Goal: Information Seeking & Learning: Learn about a topic

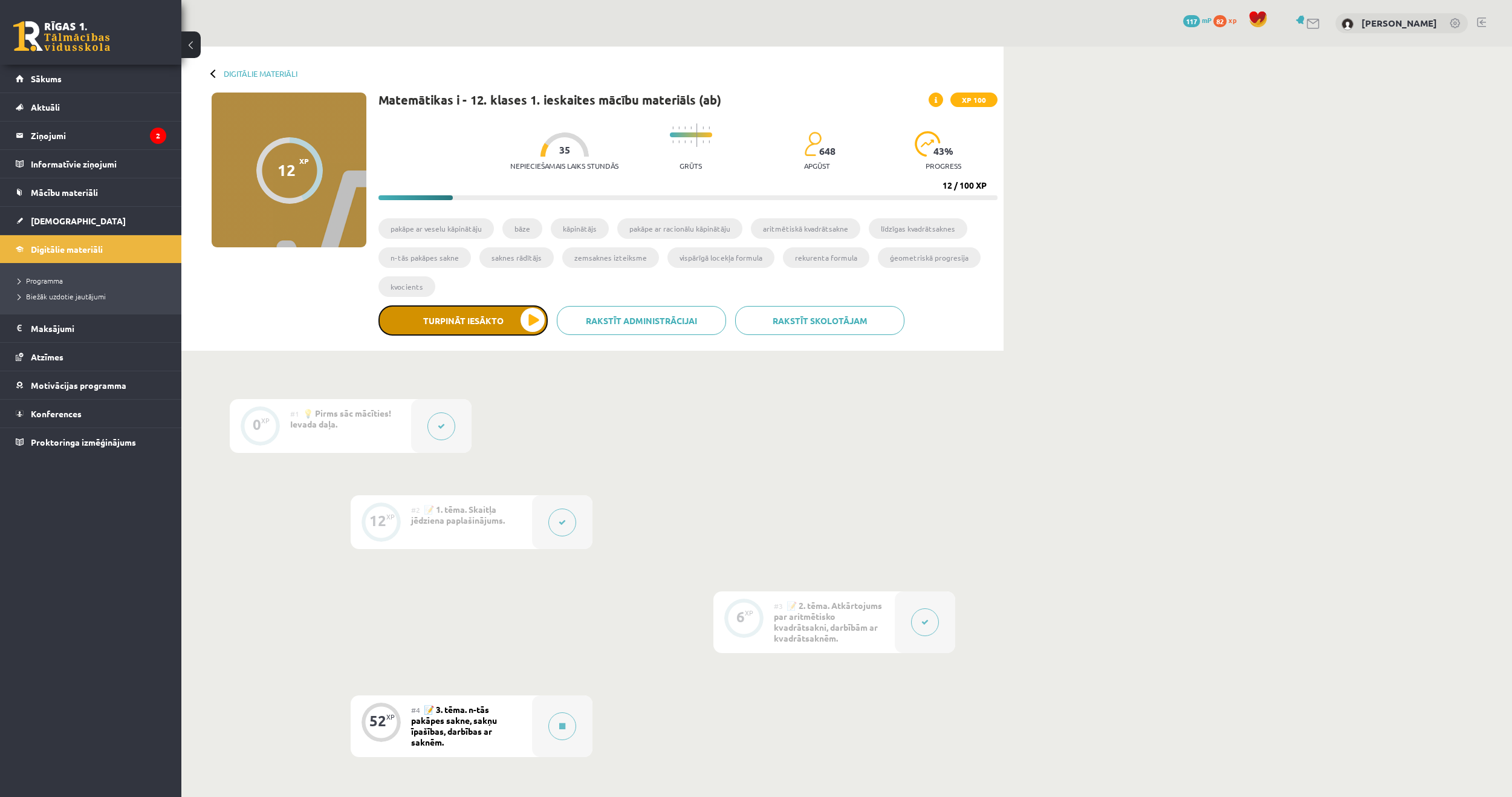
click at [504, 308] on button "Turpināt iesākto" at bounding box center [463, 320] width 170 height 31
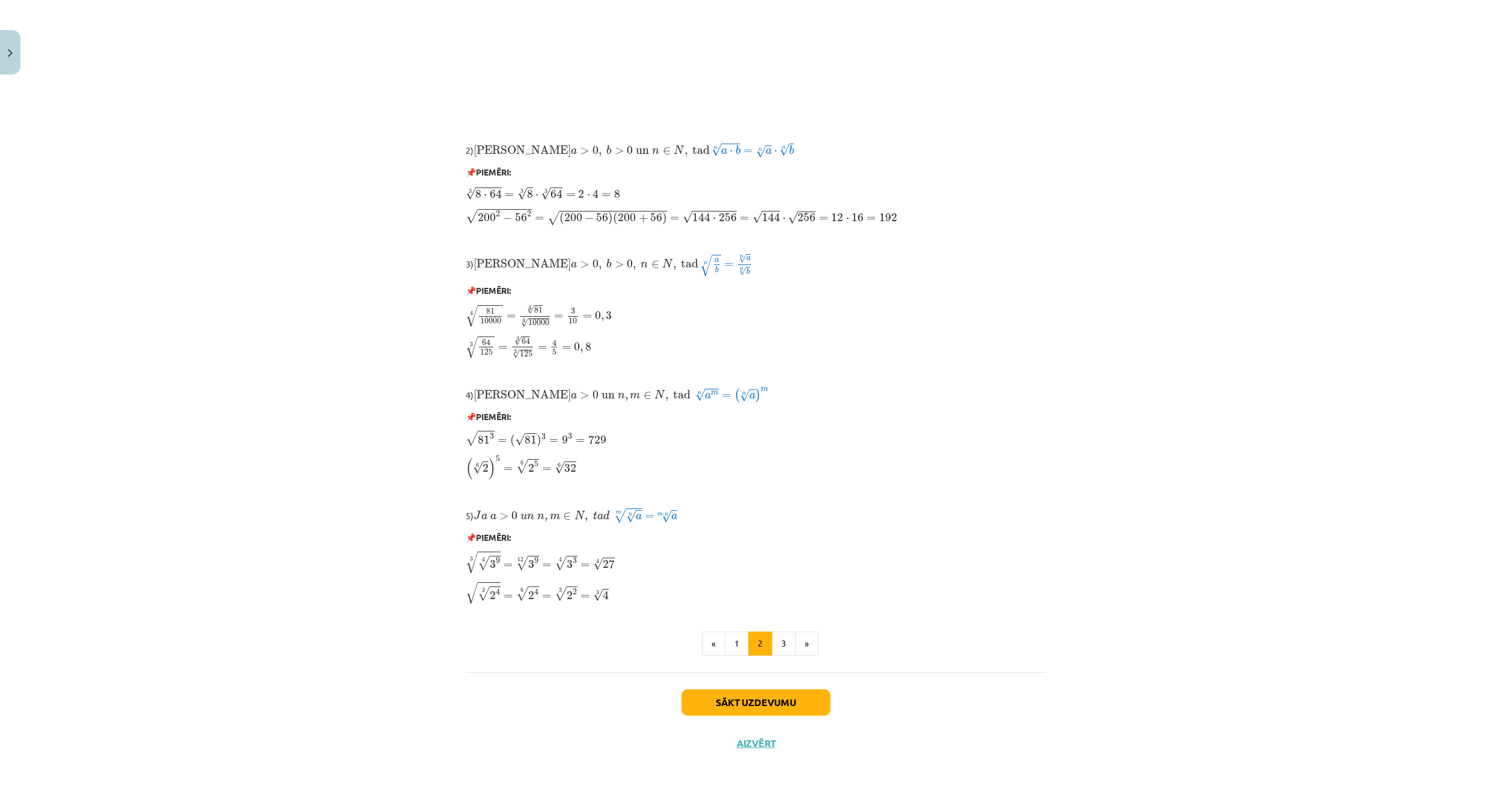
scroll to position [668, 0]
click at [776, 635] on button "3" at bounding box center [784, 642] width 24 height 24
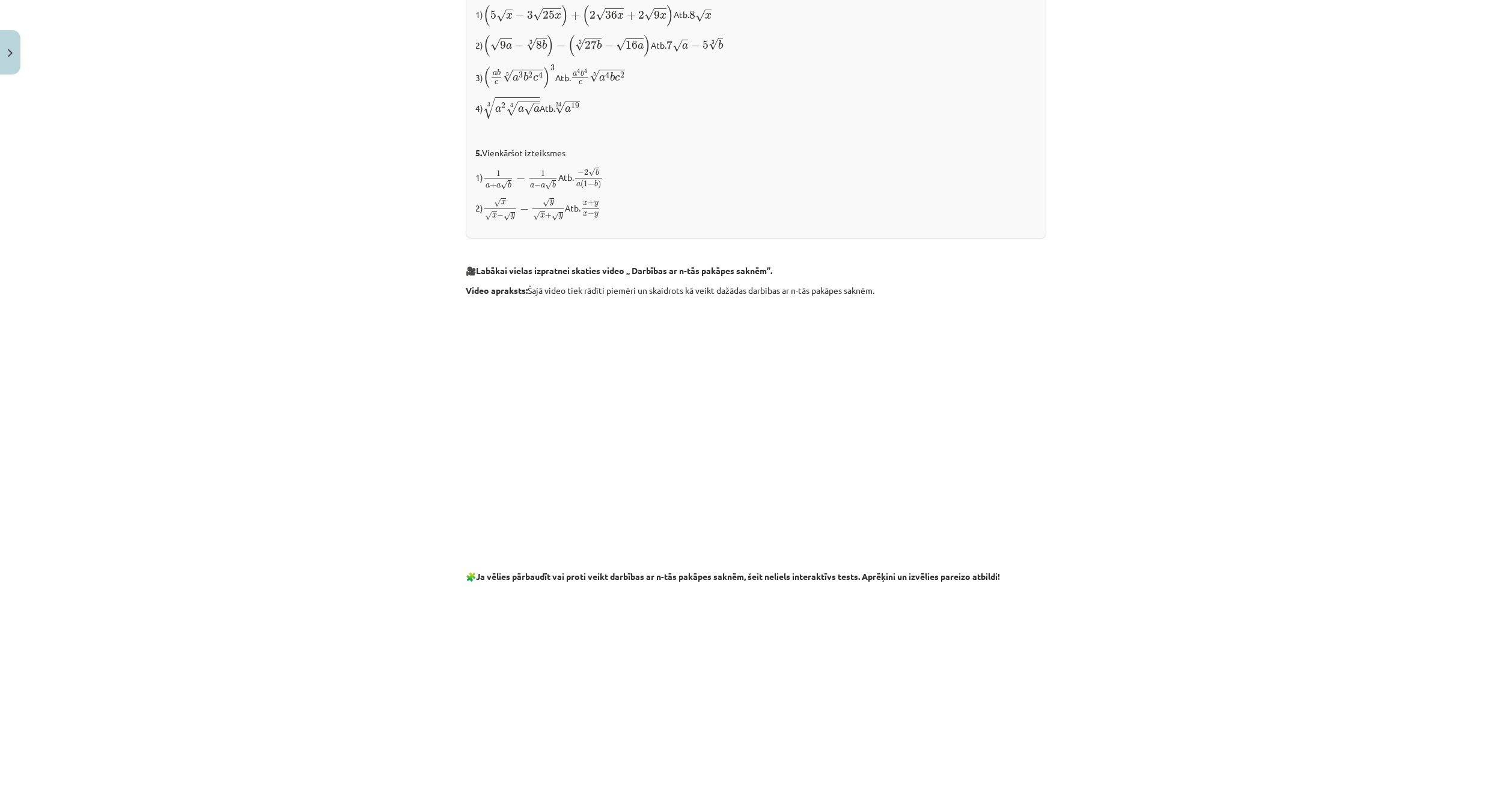
scroll to position [1828, 0]
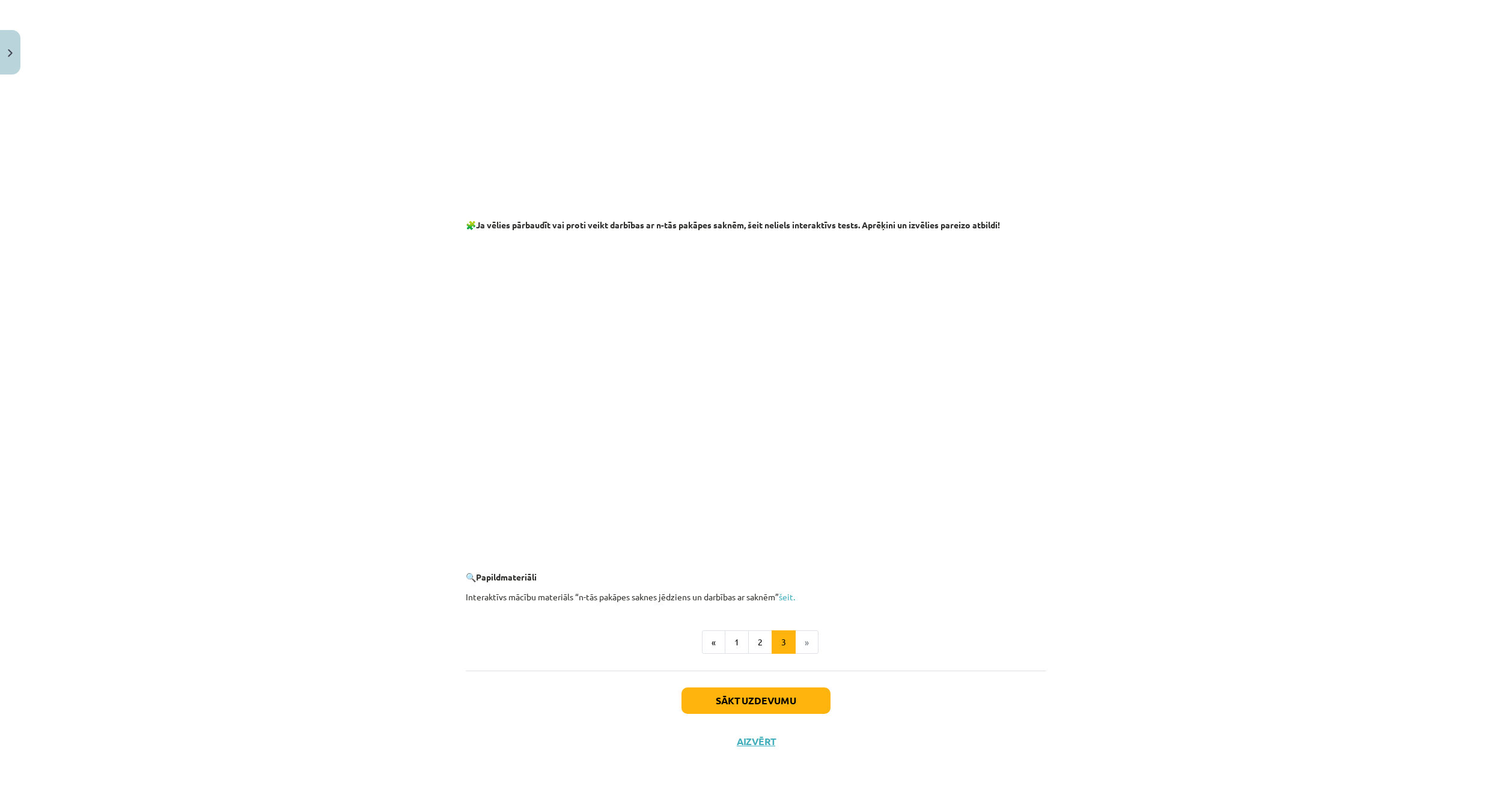
drag, startPoint x: 790, startPoint y: 572, endPoint x: 623, endPoint y: 584, distance: 167.4
click at [525, 560] on p at bounding box center [756, 557] width 580 height 12
click at [792, 690] on button "Sākt uzdevumu" at bounding box center [756, 700] width 149 height 27
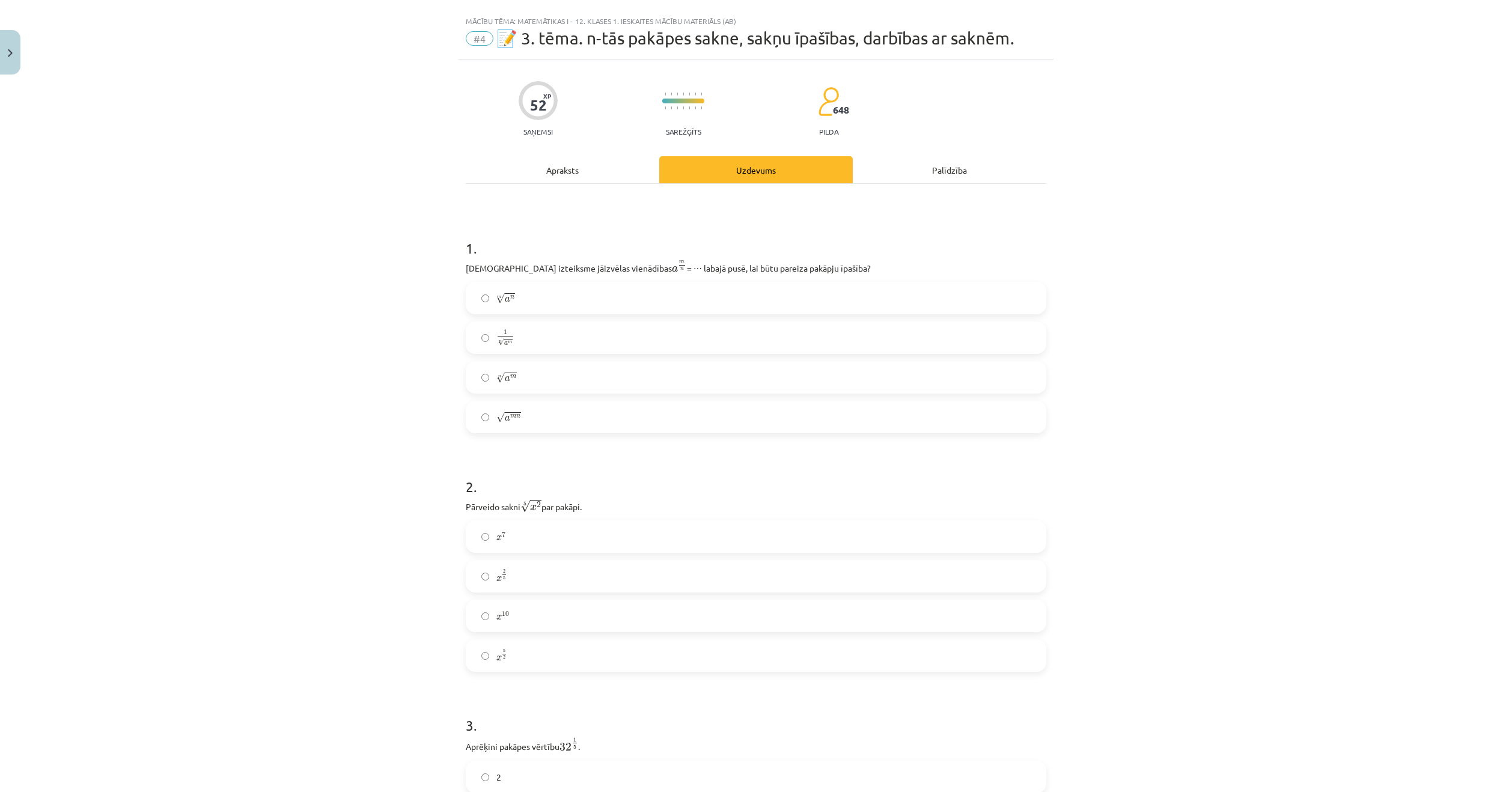
scroll to position [0, 0]
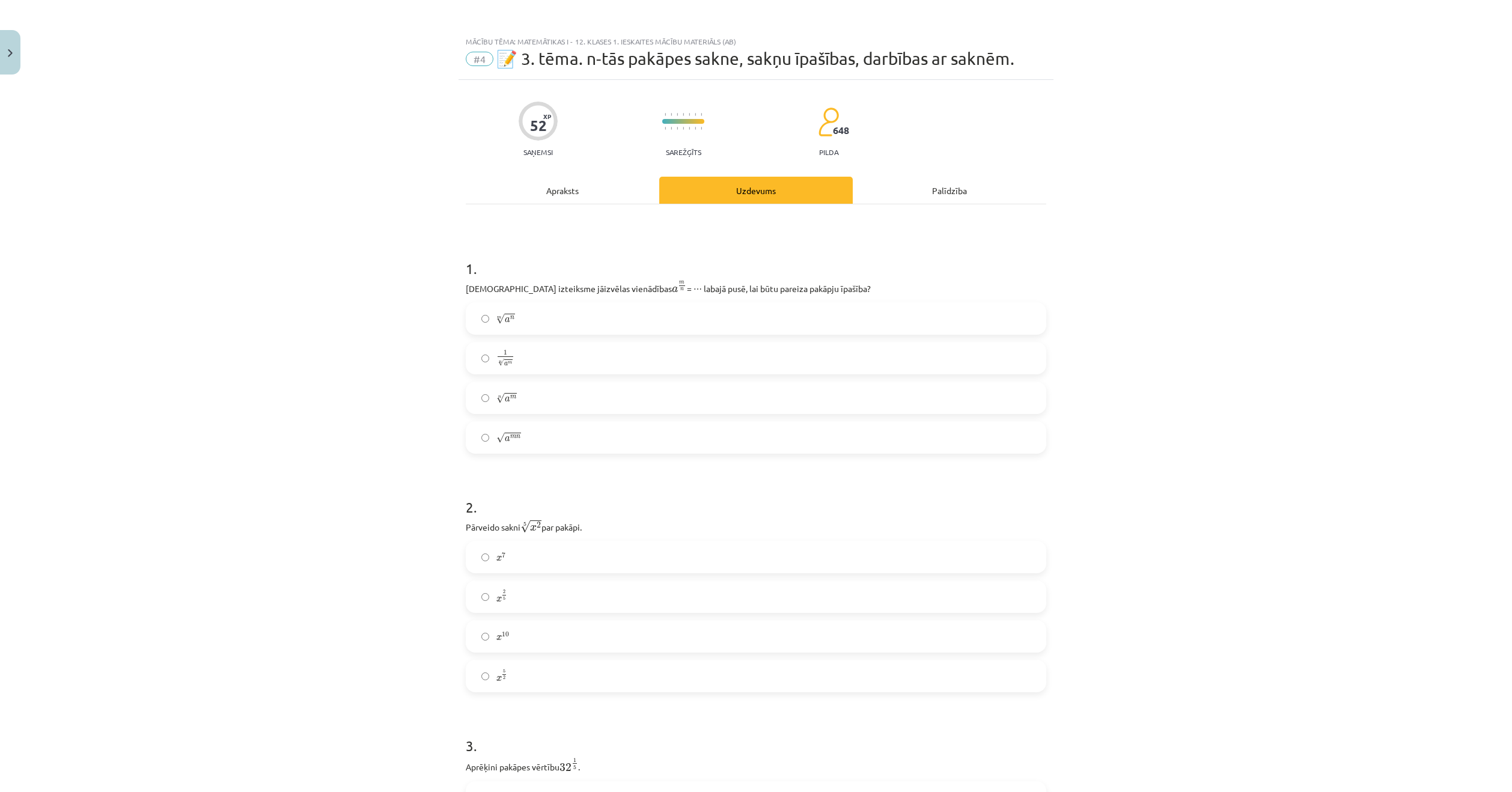
click at [549, 186] on div "Apraksts" at bounding box center [562, 190] width 193 height 27
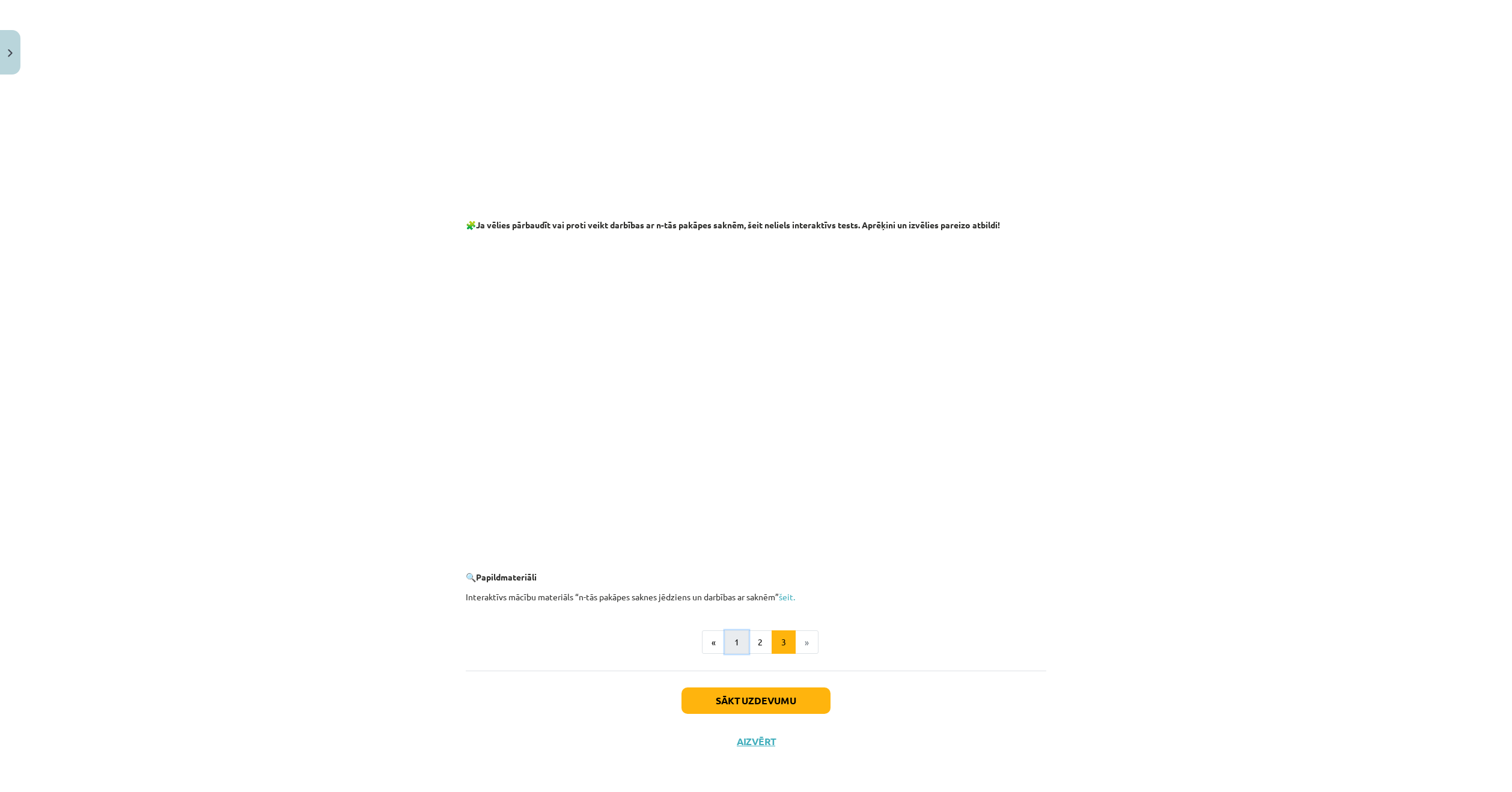
click at [736, 643] on button "1" at bounding box center [736, 642] width 24 height 24
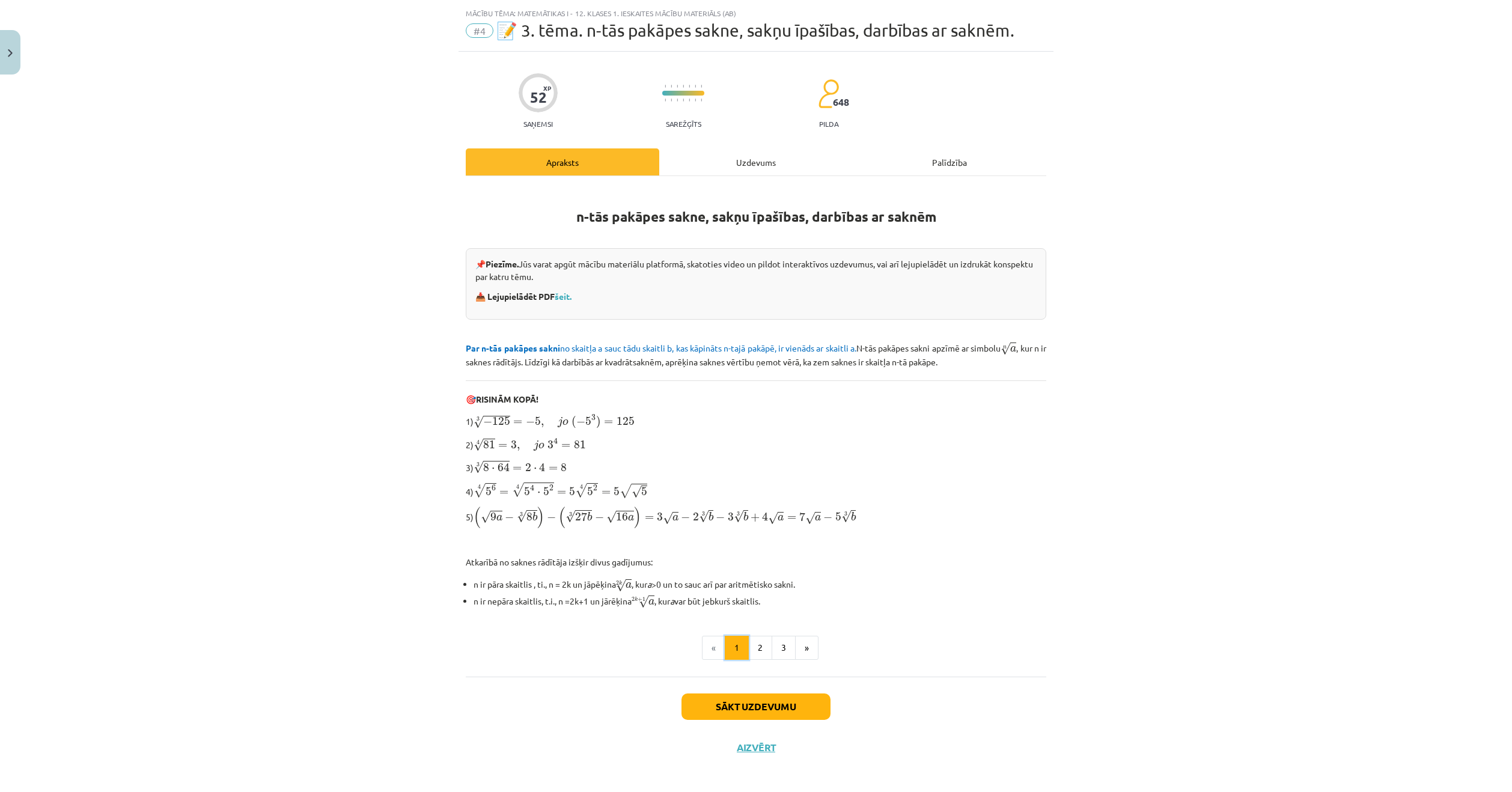
scroll to position [30, 0]
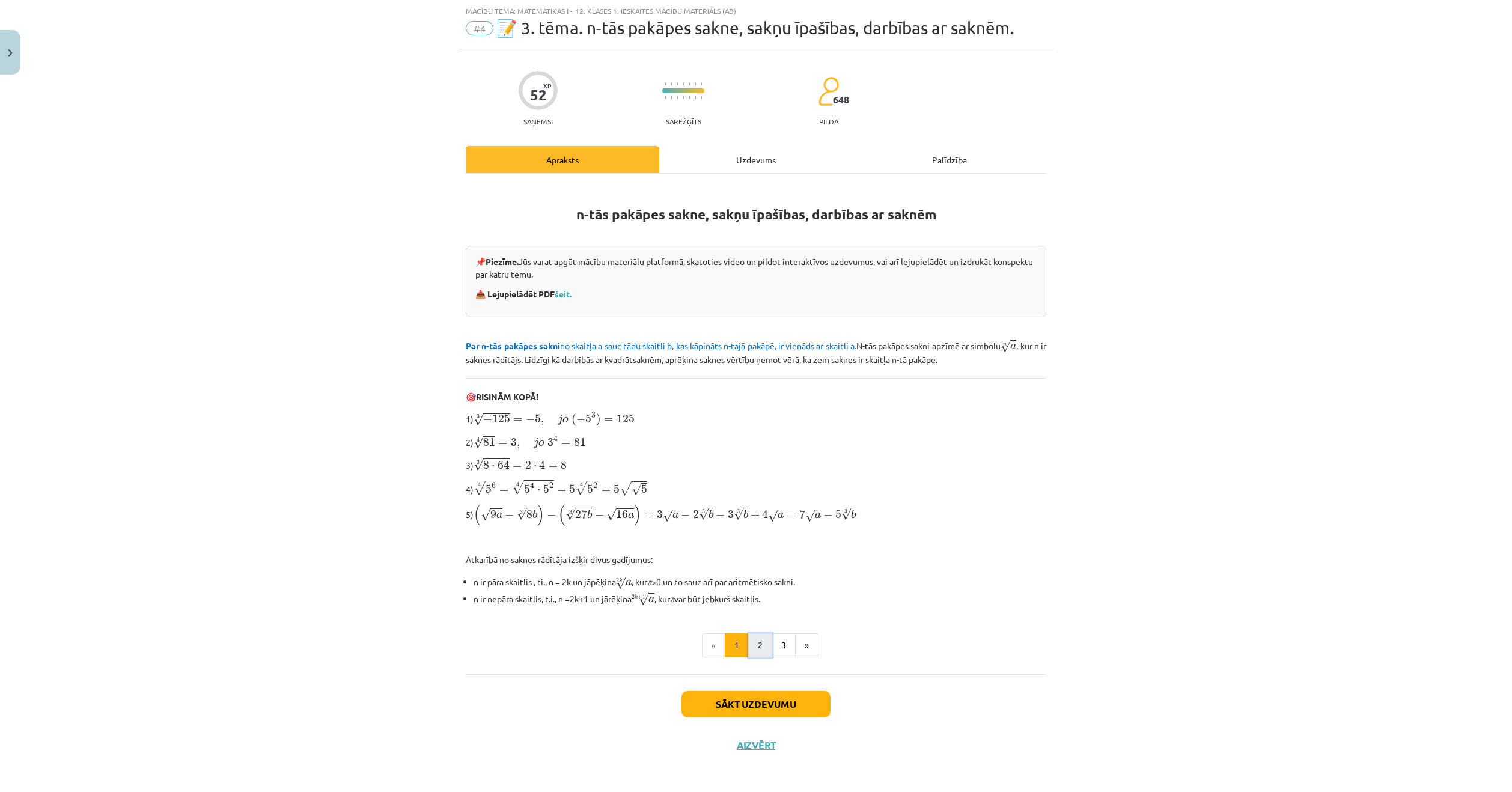
click at [749, 639] on button "2" at bounding box center [760, 645] width 24 height 24
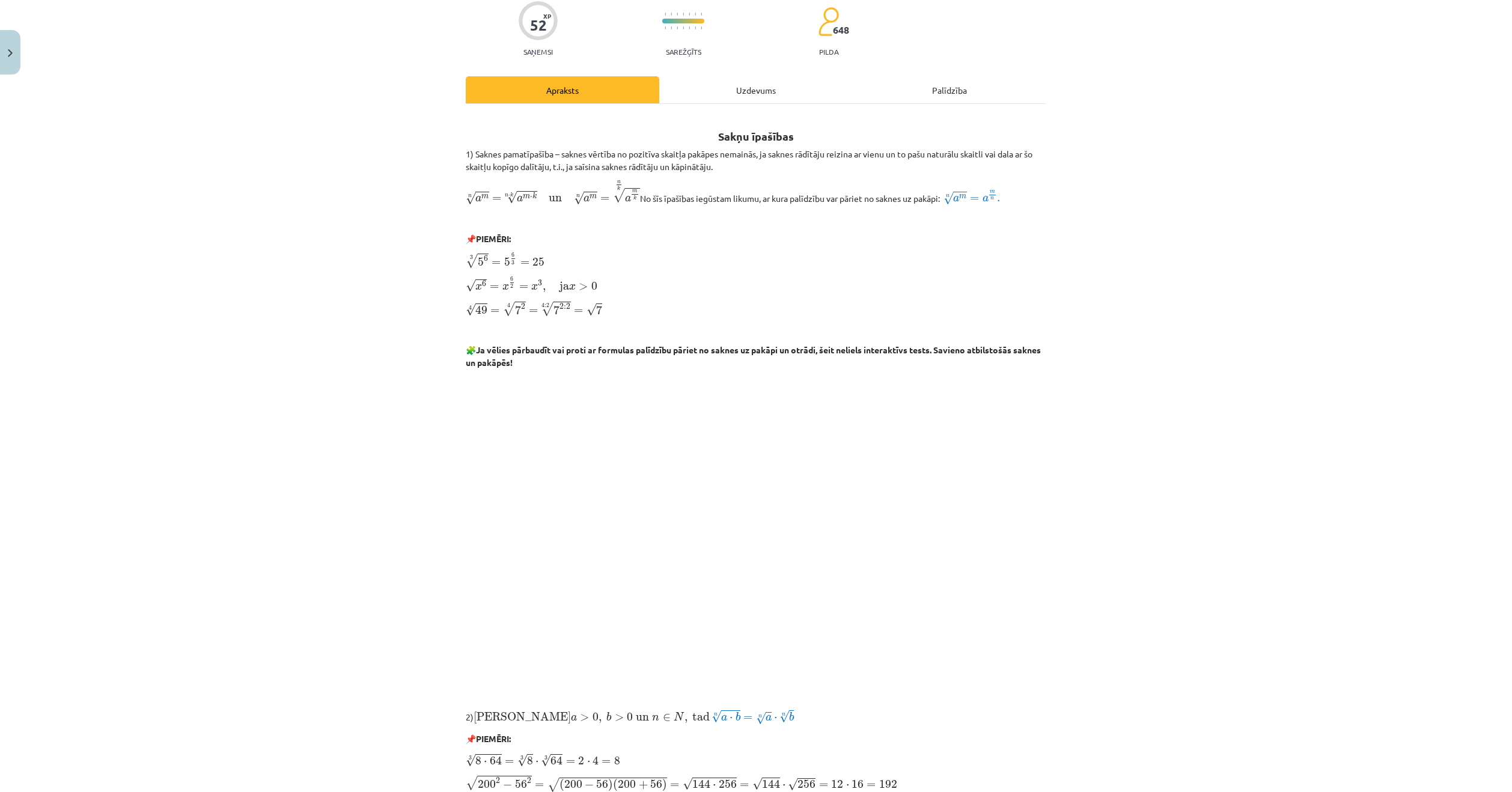
scroll to position [90, 0]
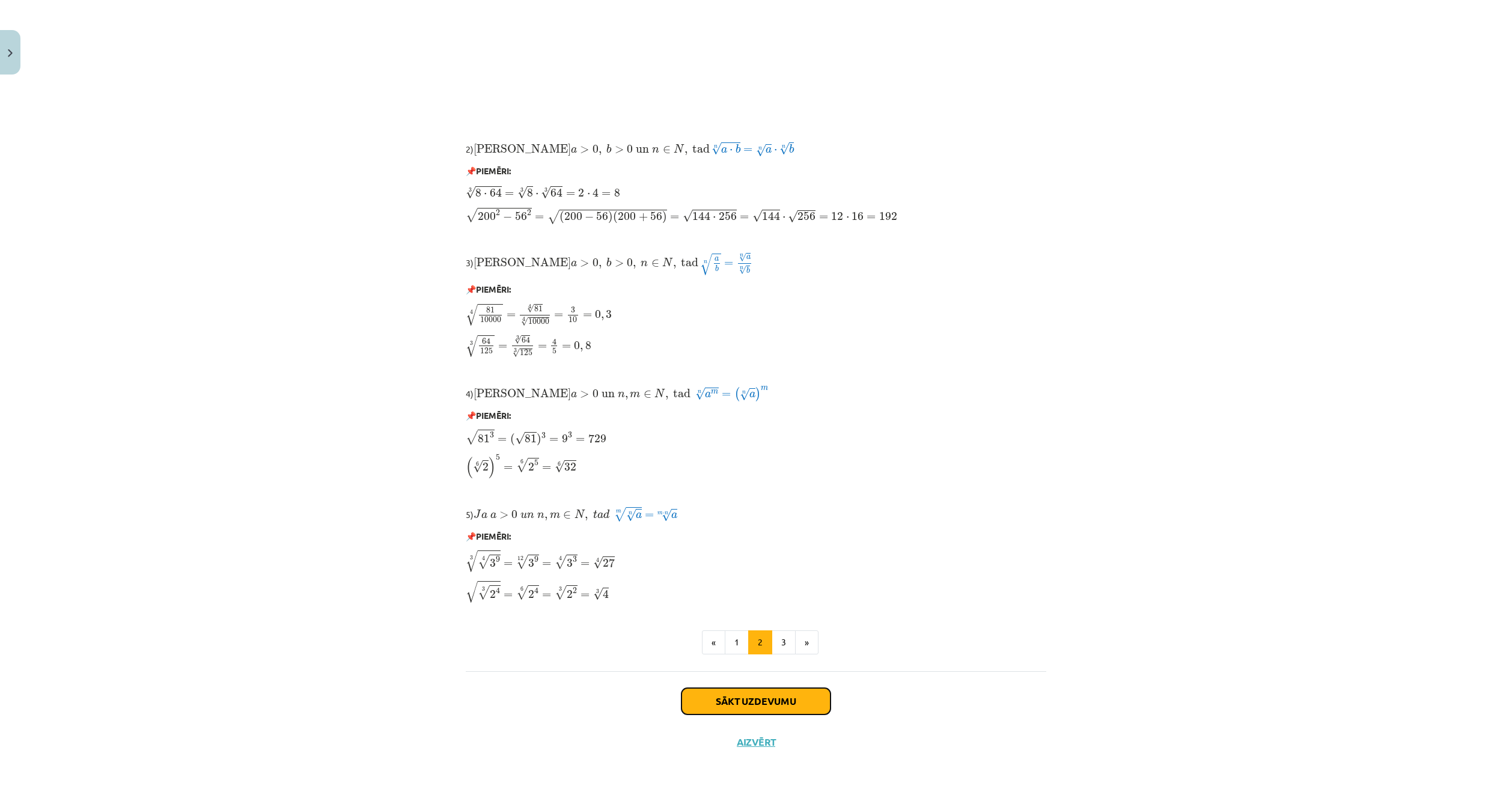
click at [783, 697] on button "Sākt uzdevumu" at bounding box center [756, 701] width 149 height 27
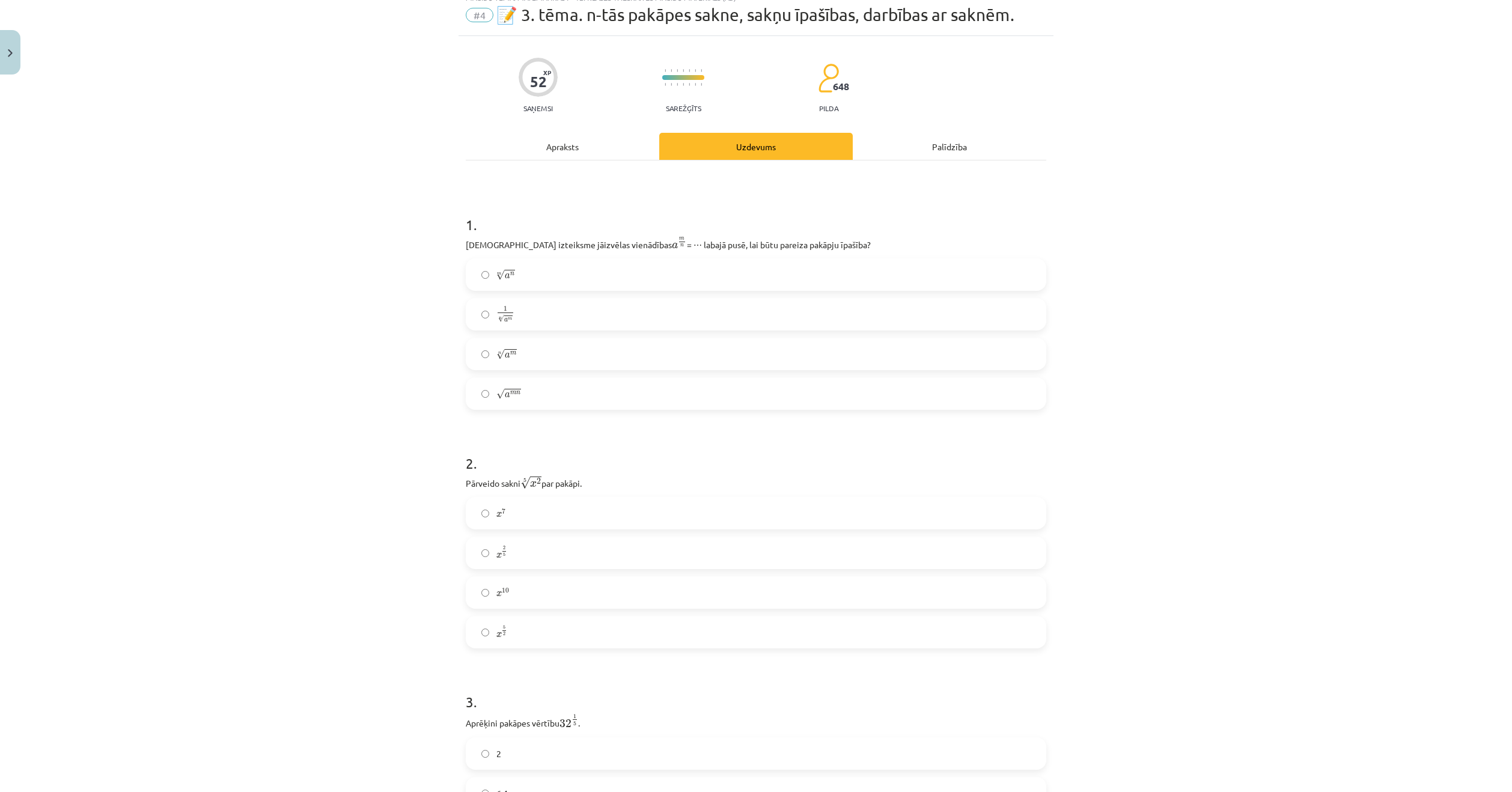
scroll to position [30, 0]
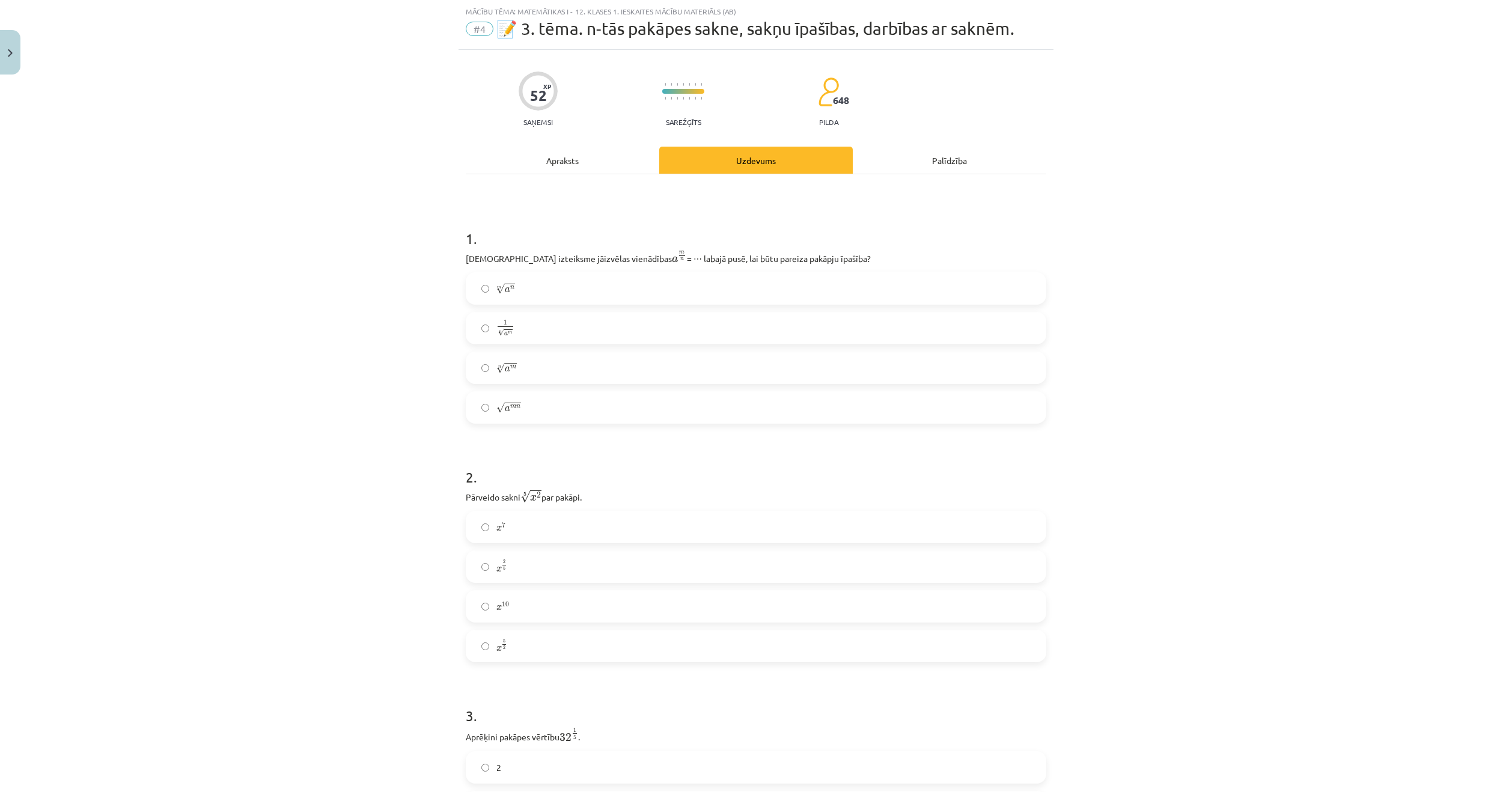
click at [554, 365] on label "n √ a m a m n" at bounding box center [756, 367] width 578 height 30
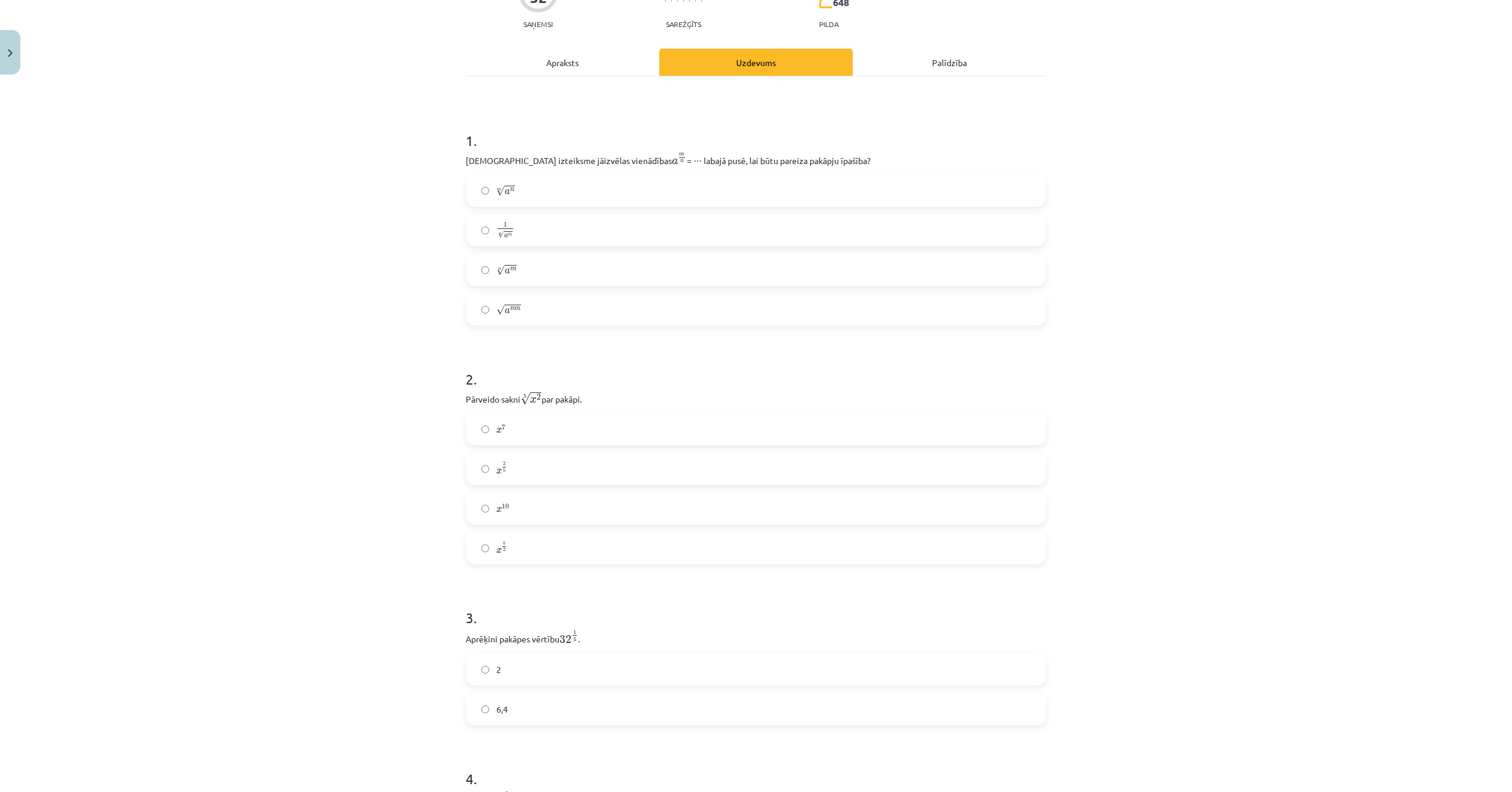
scroll to position [150, 0]
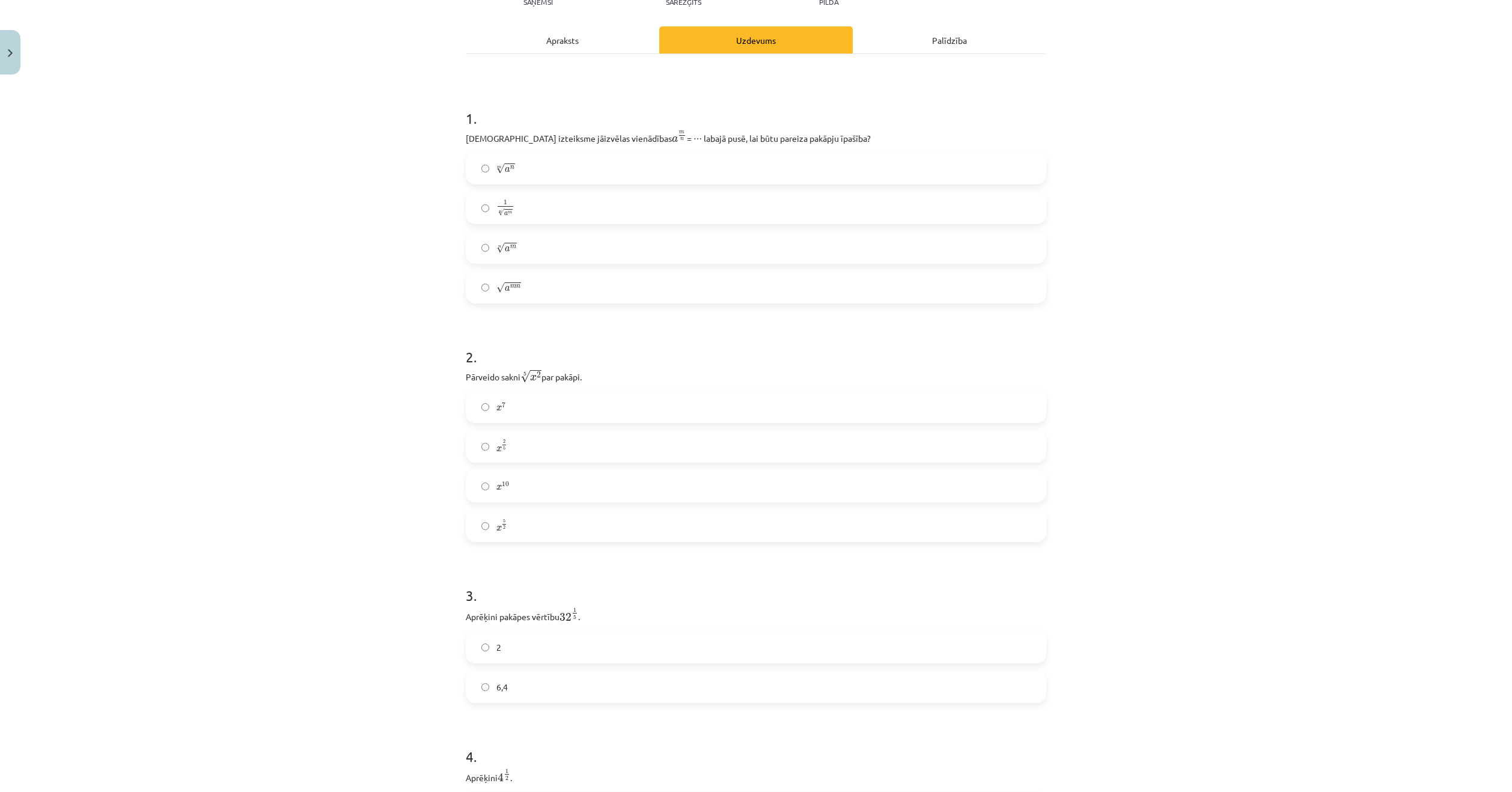
click at [524, 442] on label "x 2 5 x 2 5" at bounding box center [756, 446] width 578 height 30
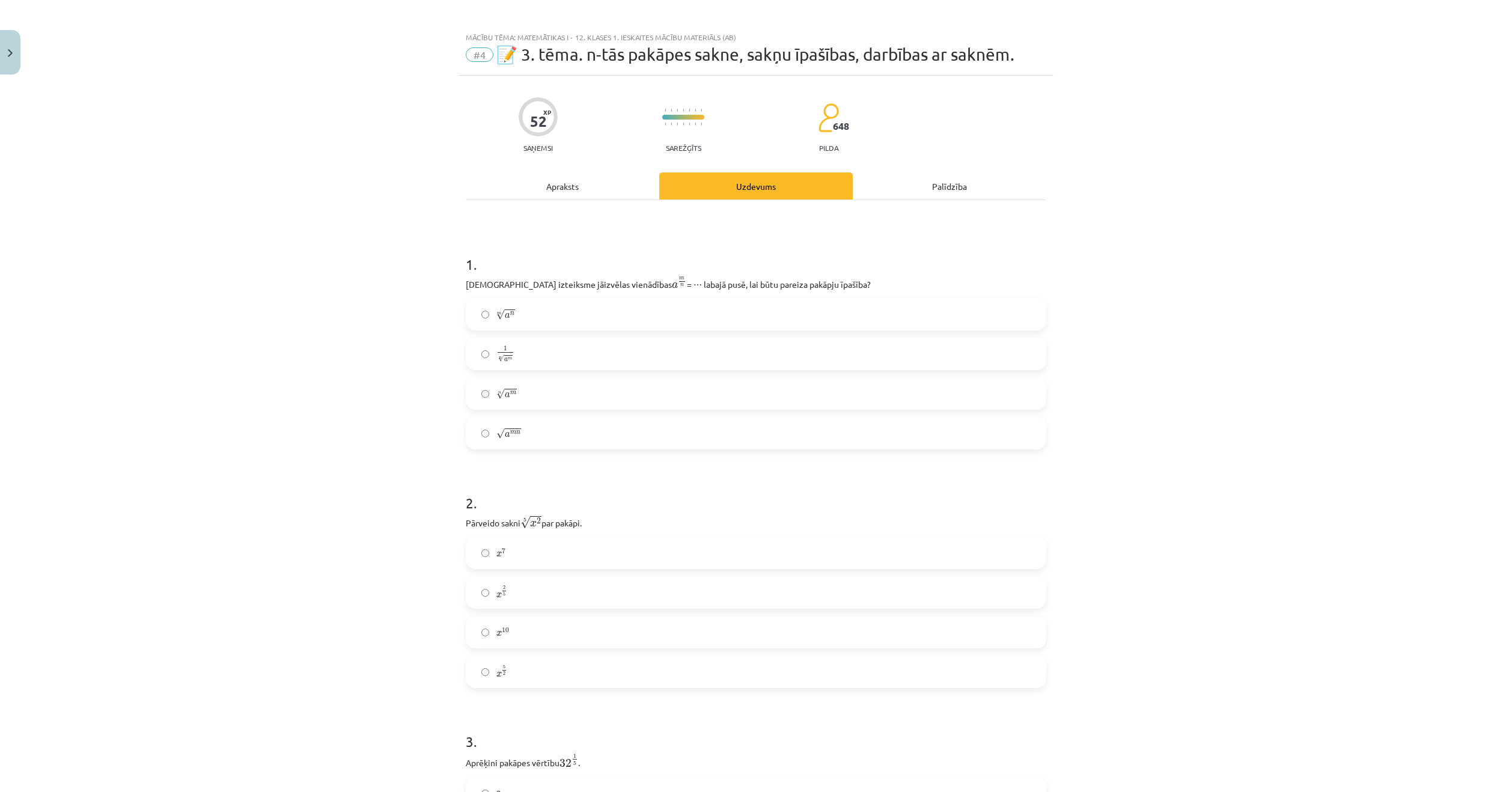
scroll to position [0, 0]
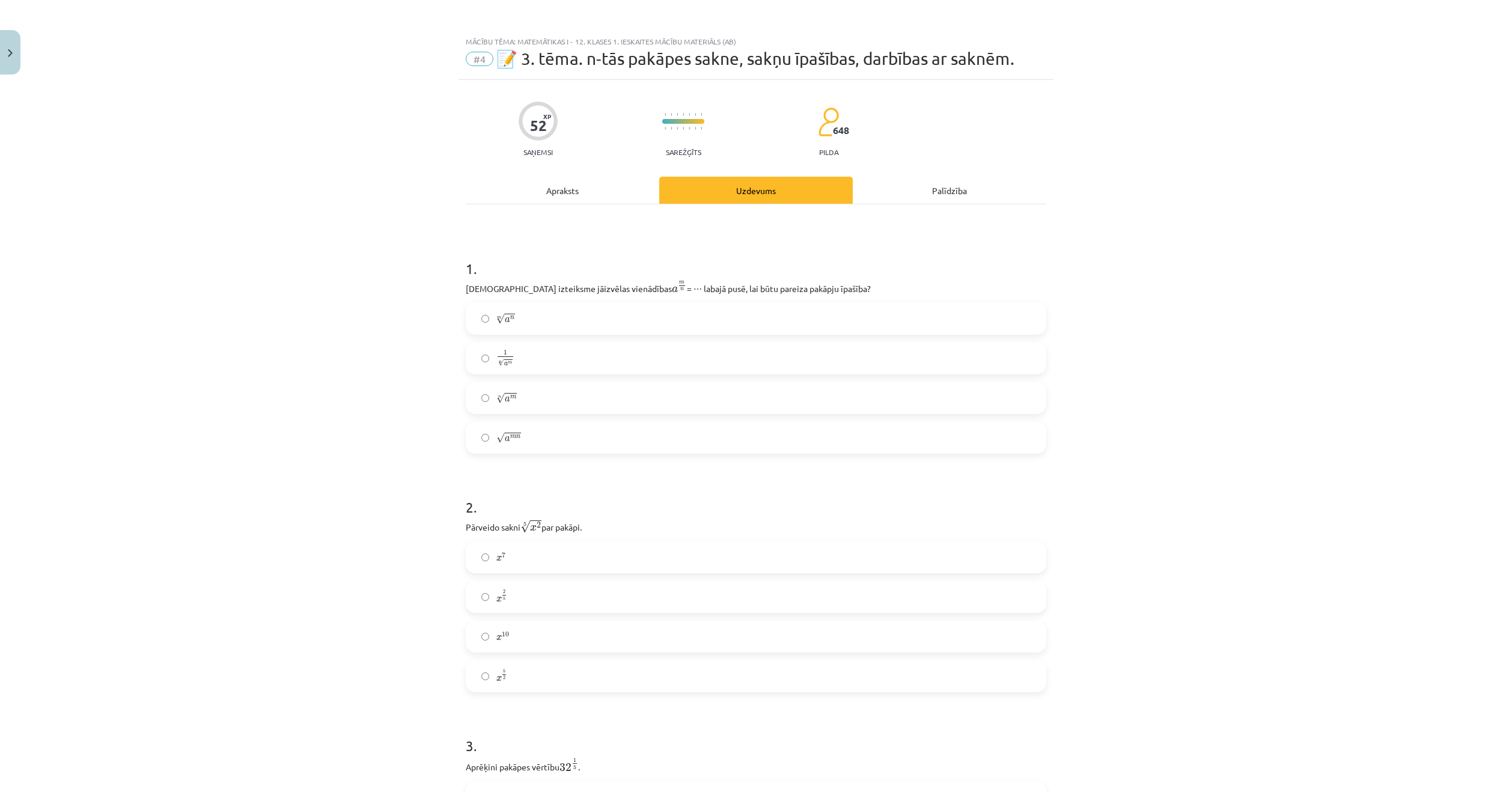
click at [565, 192] on div "Apraksts" at bounding box center [562, 190] width 193 height 27
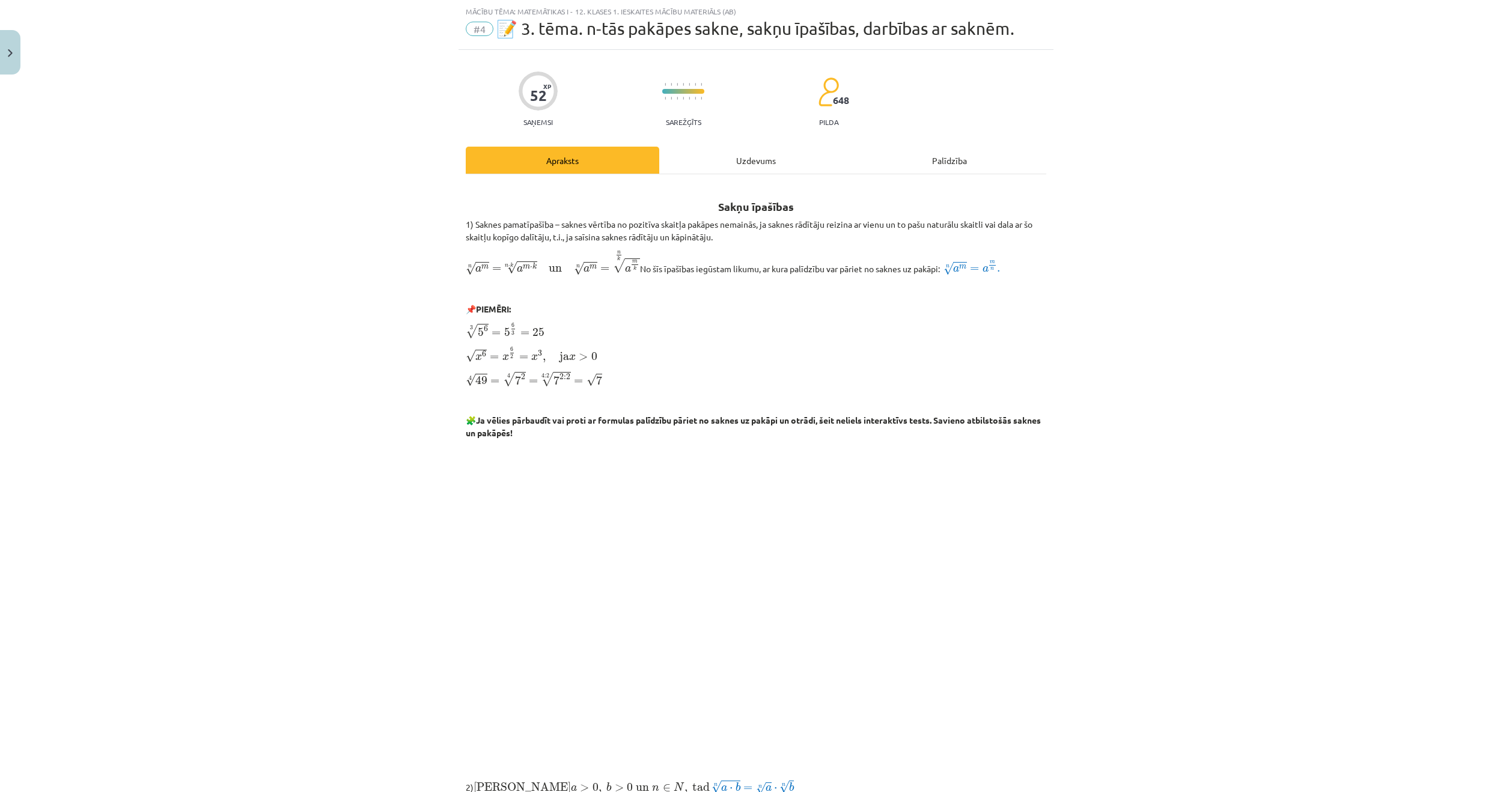
click at [732, 160] on div "Uzdevums" at bounding box center [756, 160] width 193 height 27
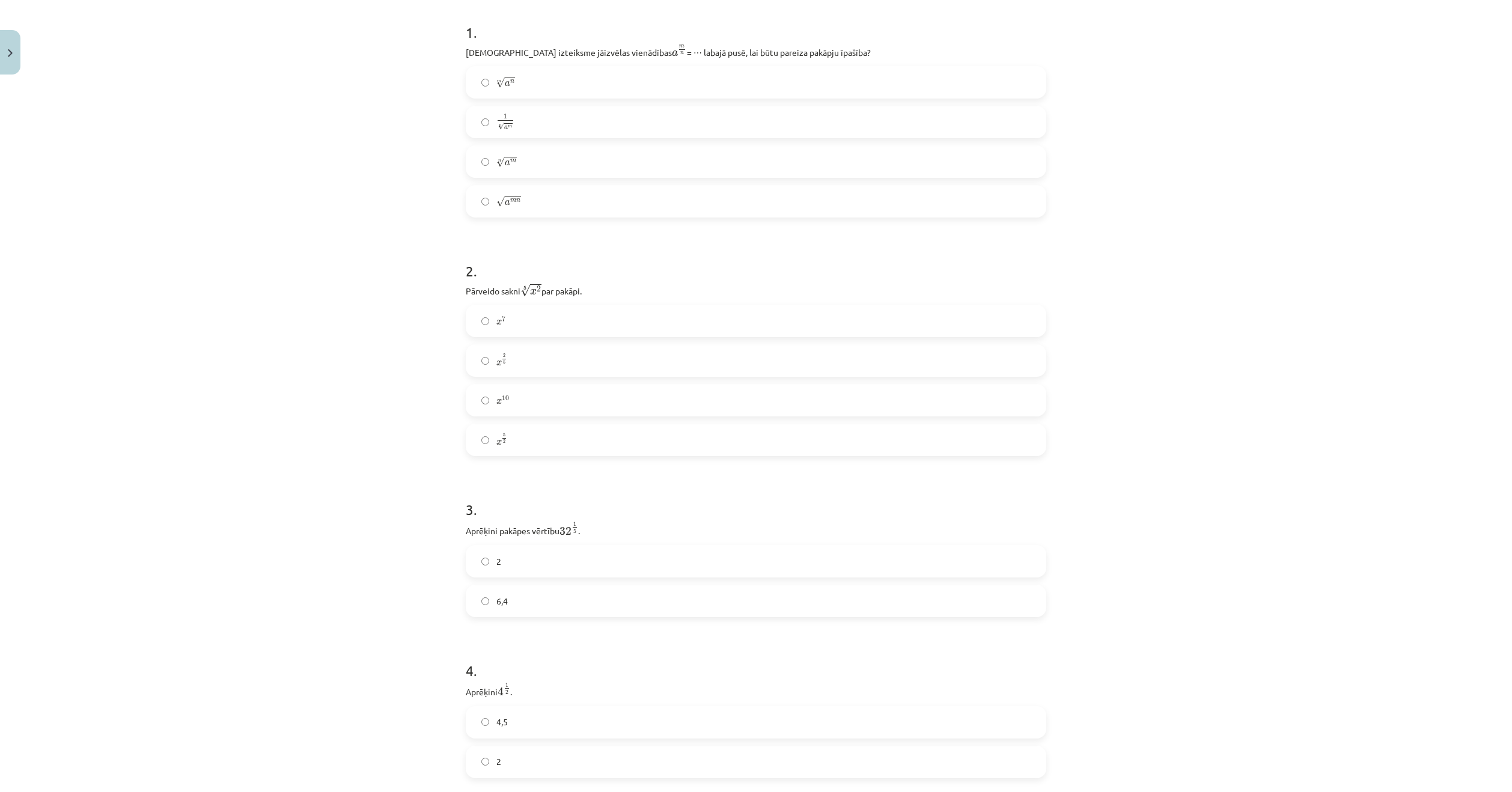
scroll to position [331, 0]
click at [551, 464] on label "2" at bounding box center [756, 466] width 578 height 30
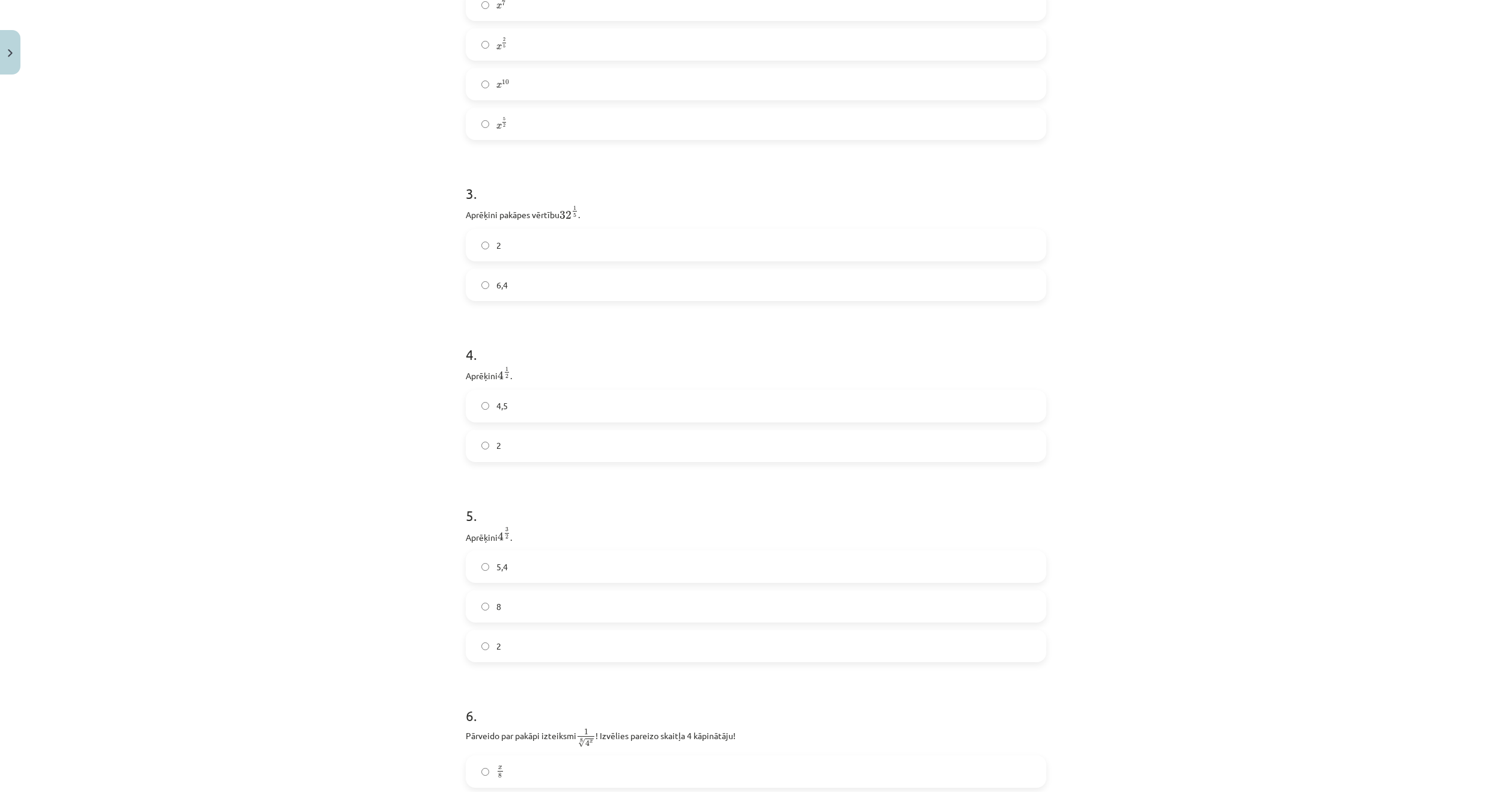
scroll to position [631, 0]
click at [631, 359] on label "2" at bounding box center [756, 367] width 578 height 30
click at [507, 464] on label "8" at bounding box center [756, 467] width 578 height 30
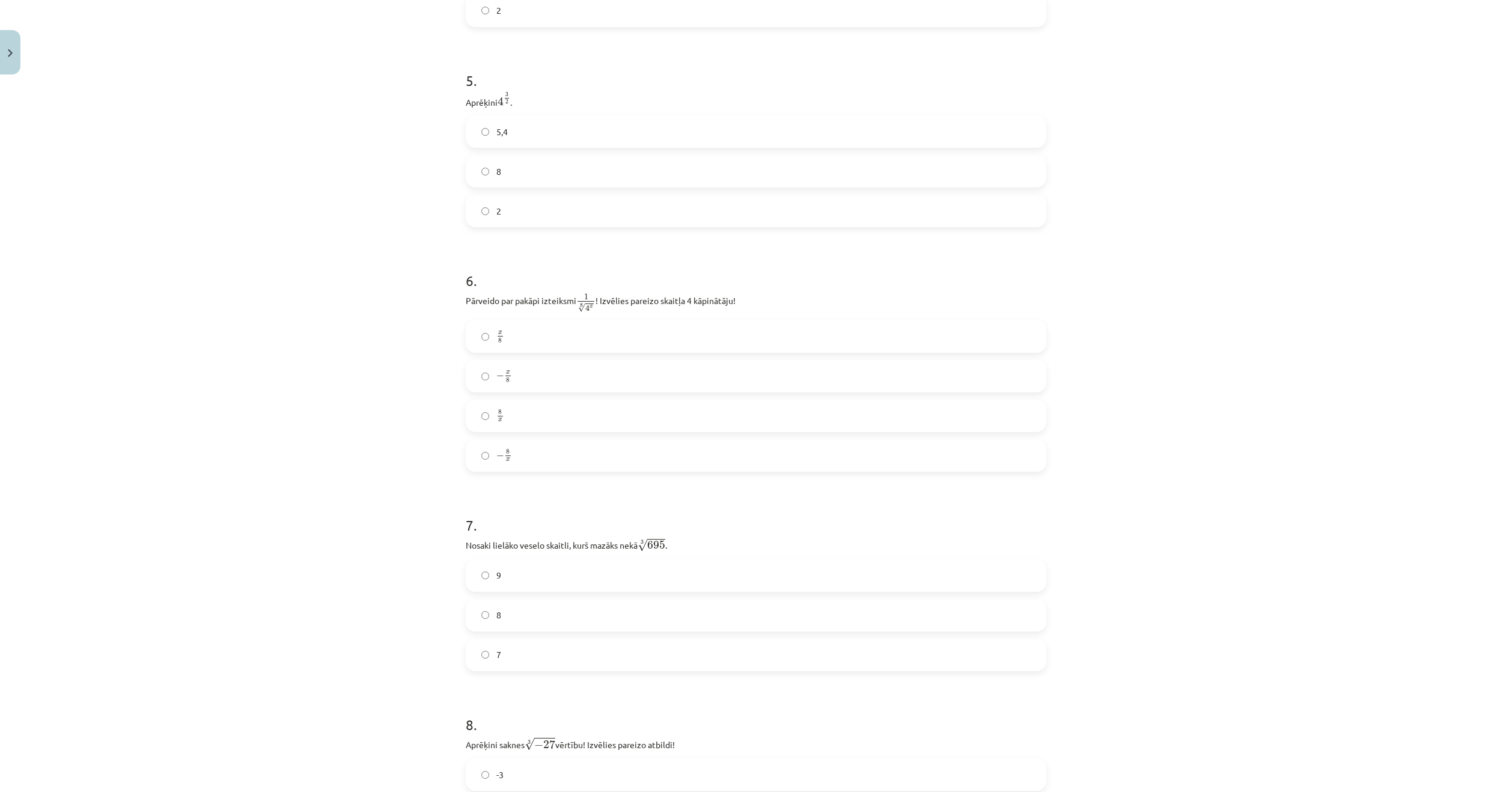
scroll to position [991, 0]
click at [535, 337] on label "x 8 x 8" at bounding box center [756, 332] width 578 height 30
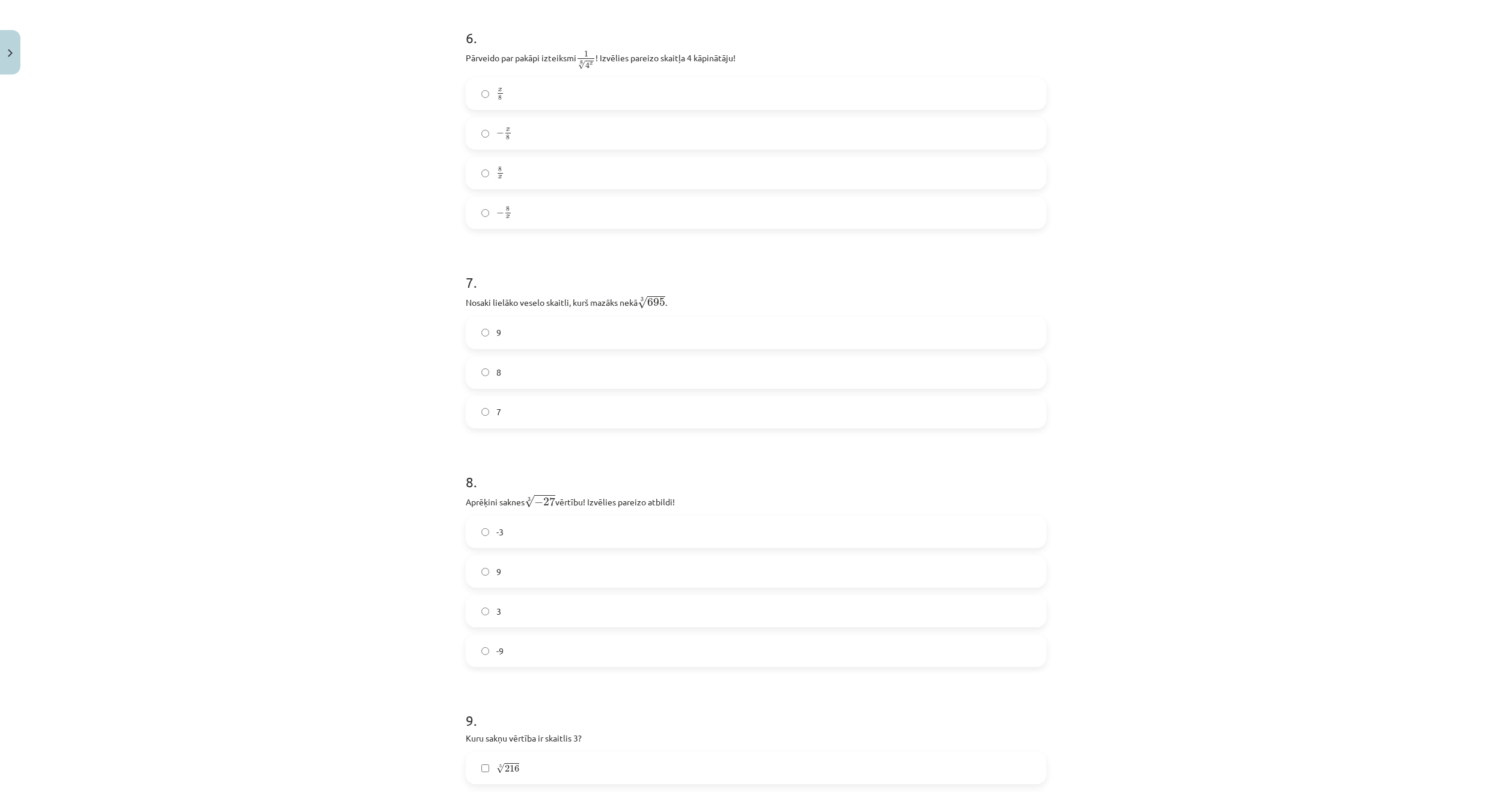
scroll to position [1232, 0]
click at [535, 201] on label "− 8 x − 8 x" at bounding box center [756, 211] width 578 height 30
click at [522, 178] on label "8 x 8 x" at bounding box center [756, 171] width 578 height 30
click at [520, 365] on label "8" at bounding box center [756, 370] width 578 height 30
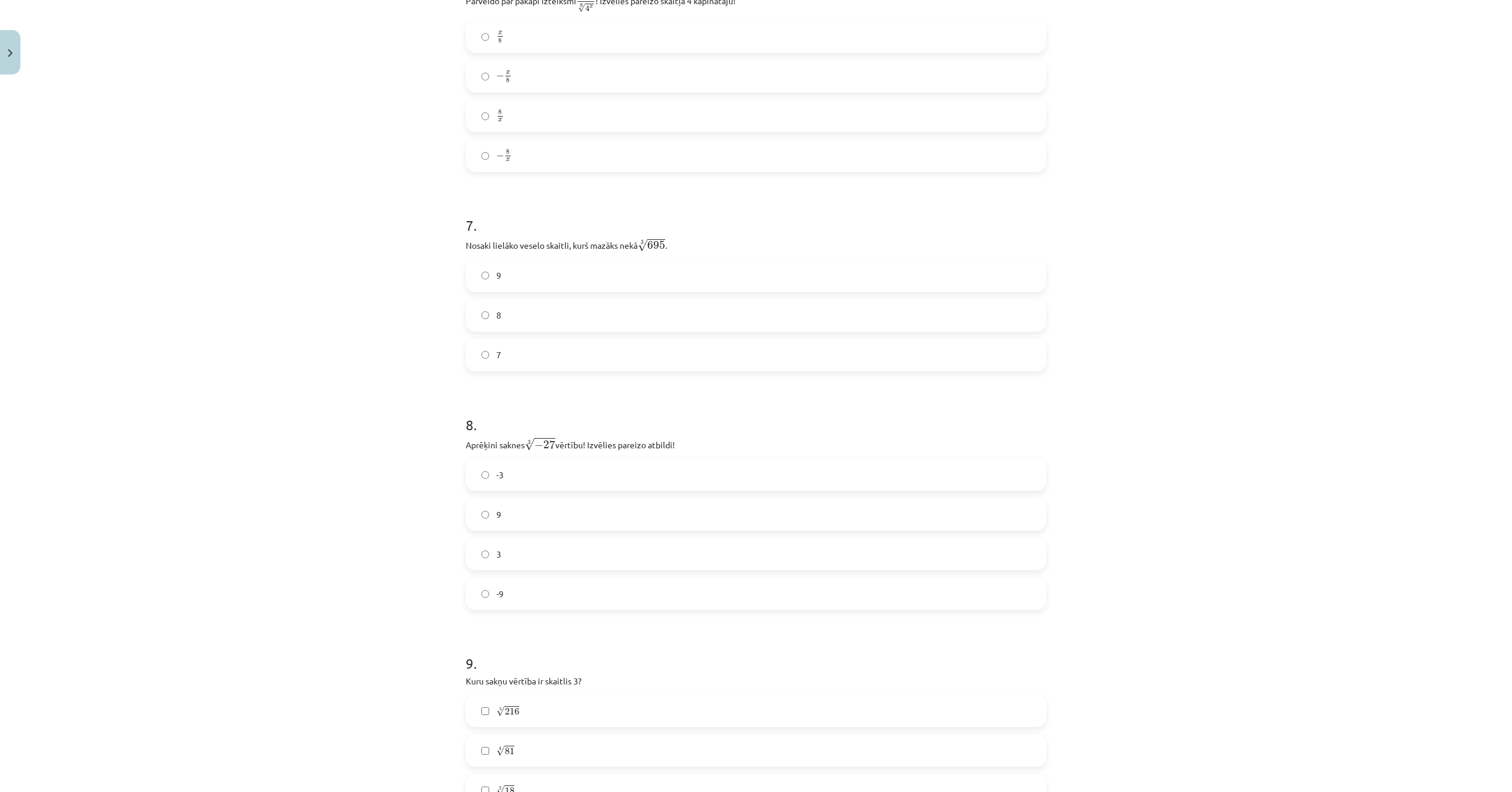
scroll to position [1292, 0]
click at [531, 457] on label "-3" at bounding box center [756, 469] width 578 height 30
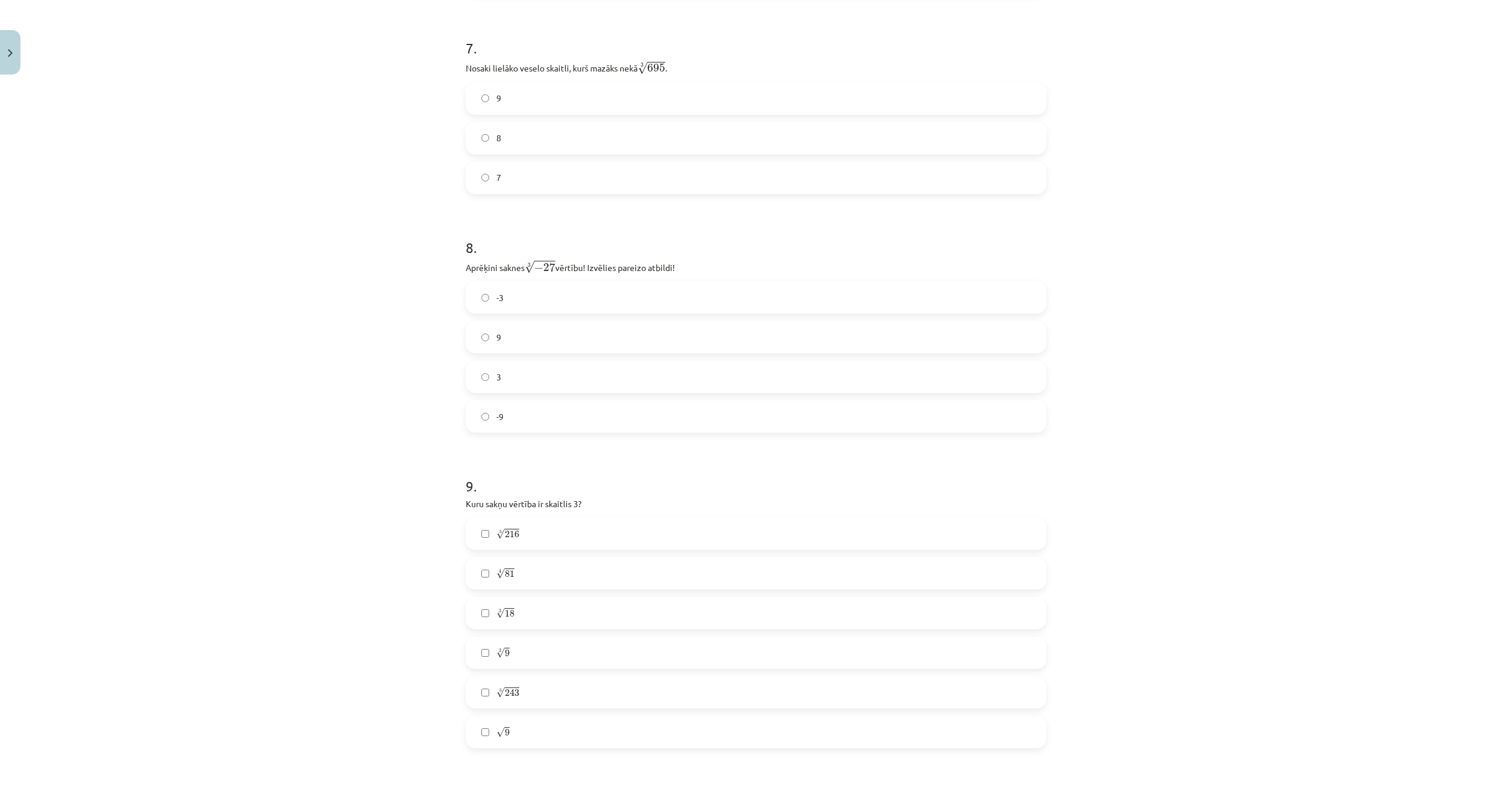
scroll to position [1472, 0]
click at [527, 716] on label "√ 9 9" at bounding box center [756, 724] width 578 height 30
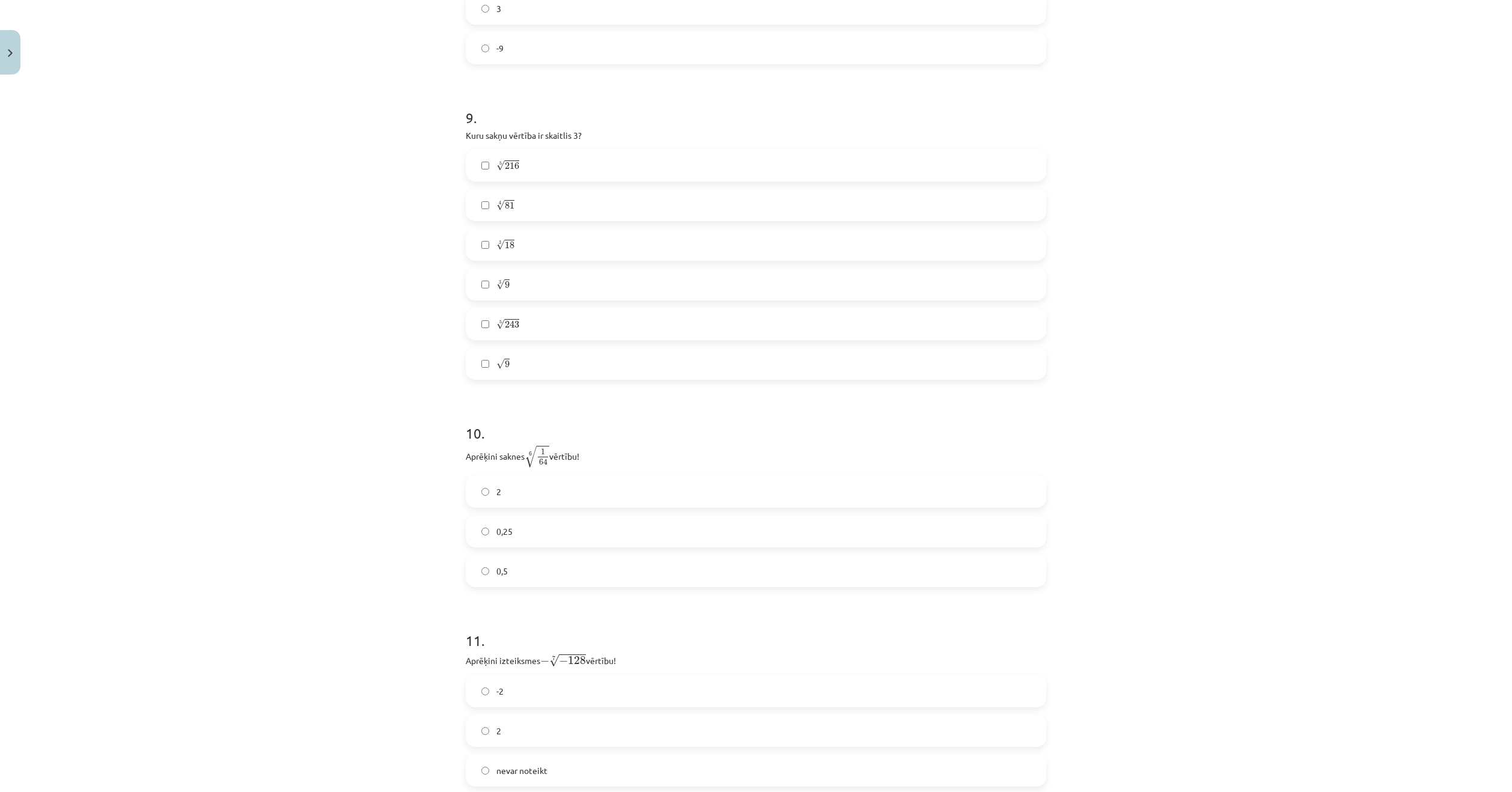
click at [572, 321] on label "5 √ 243 243 5" at bounding box center [756, 324] width 578 height 30
click at [506, 328] on span "243" at bounding box center [512, 324] width 14 height 7
click at [540, 320] on label "5 √ 243 243 5" at bounding box center [756, 324] width 578 height 30
click at [640, 582] on label "0,5" at bounding box center [756, 570] width 578 height 30
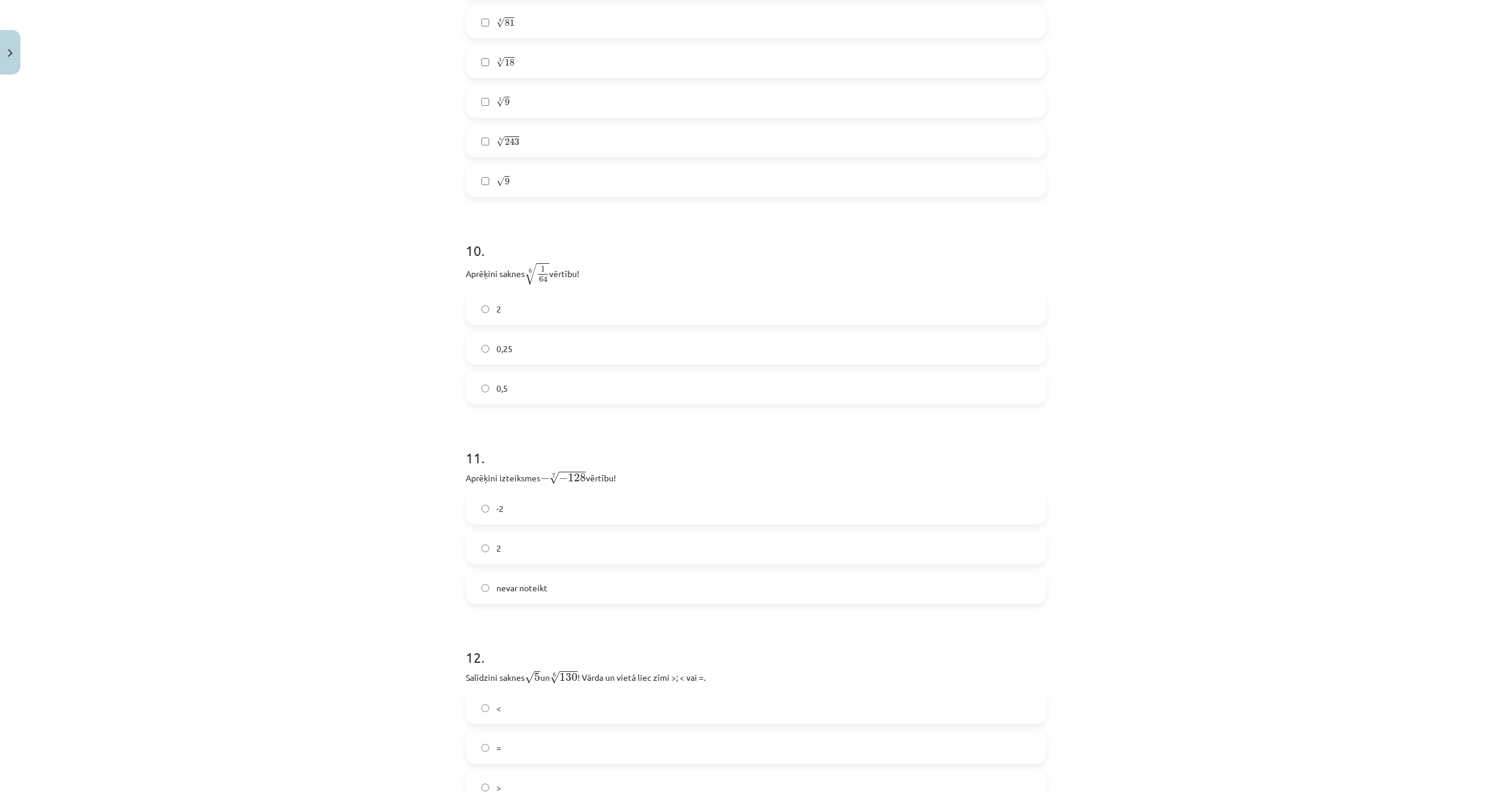
scroll to position [2073, 0]
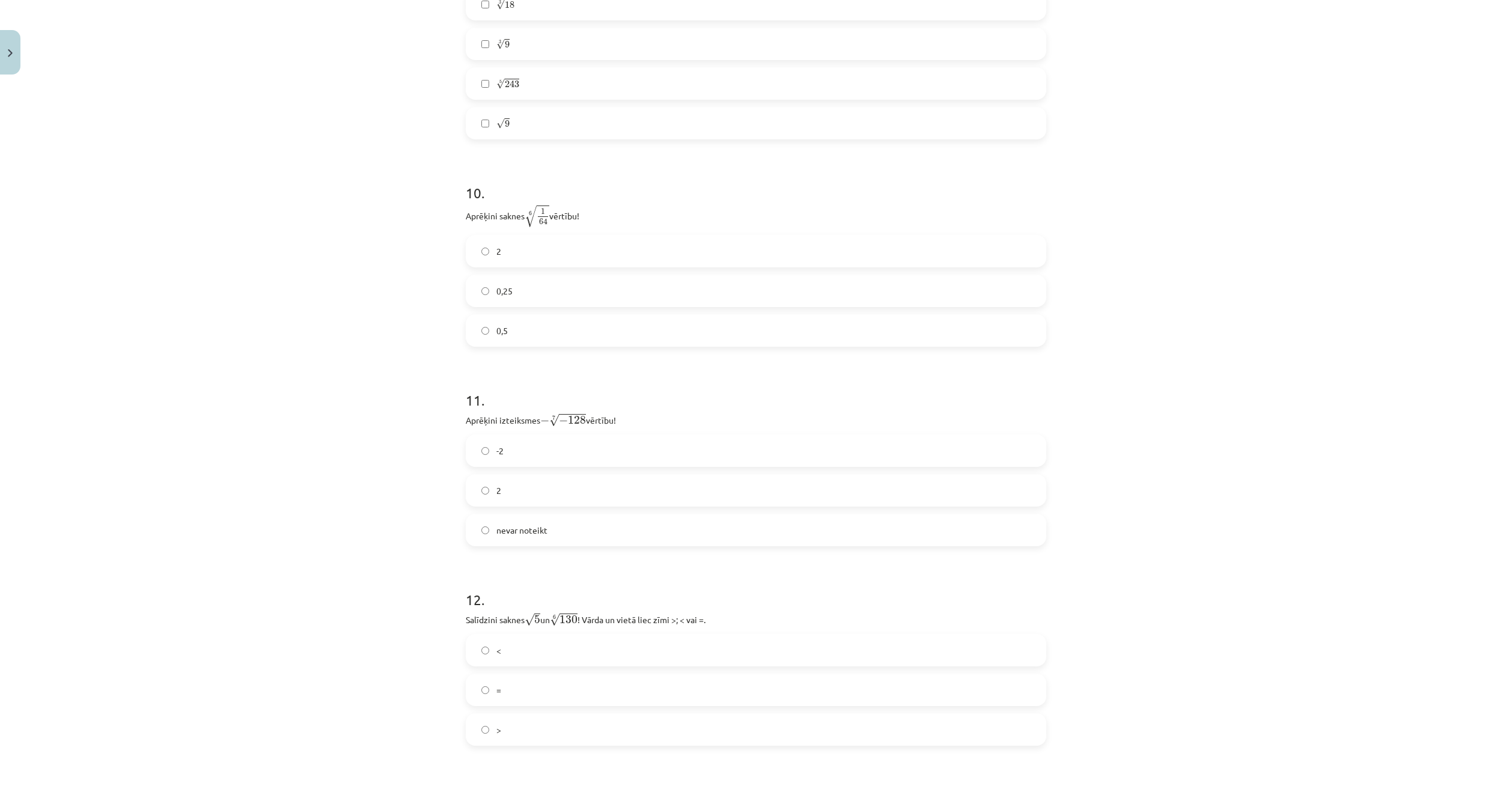
click at [608, 498] on label "2" at bounding box center [756, 490] width 578 height 30
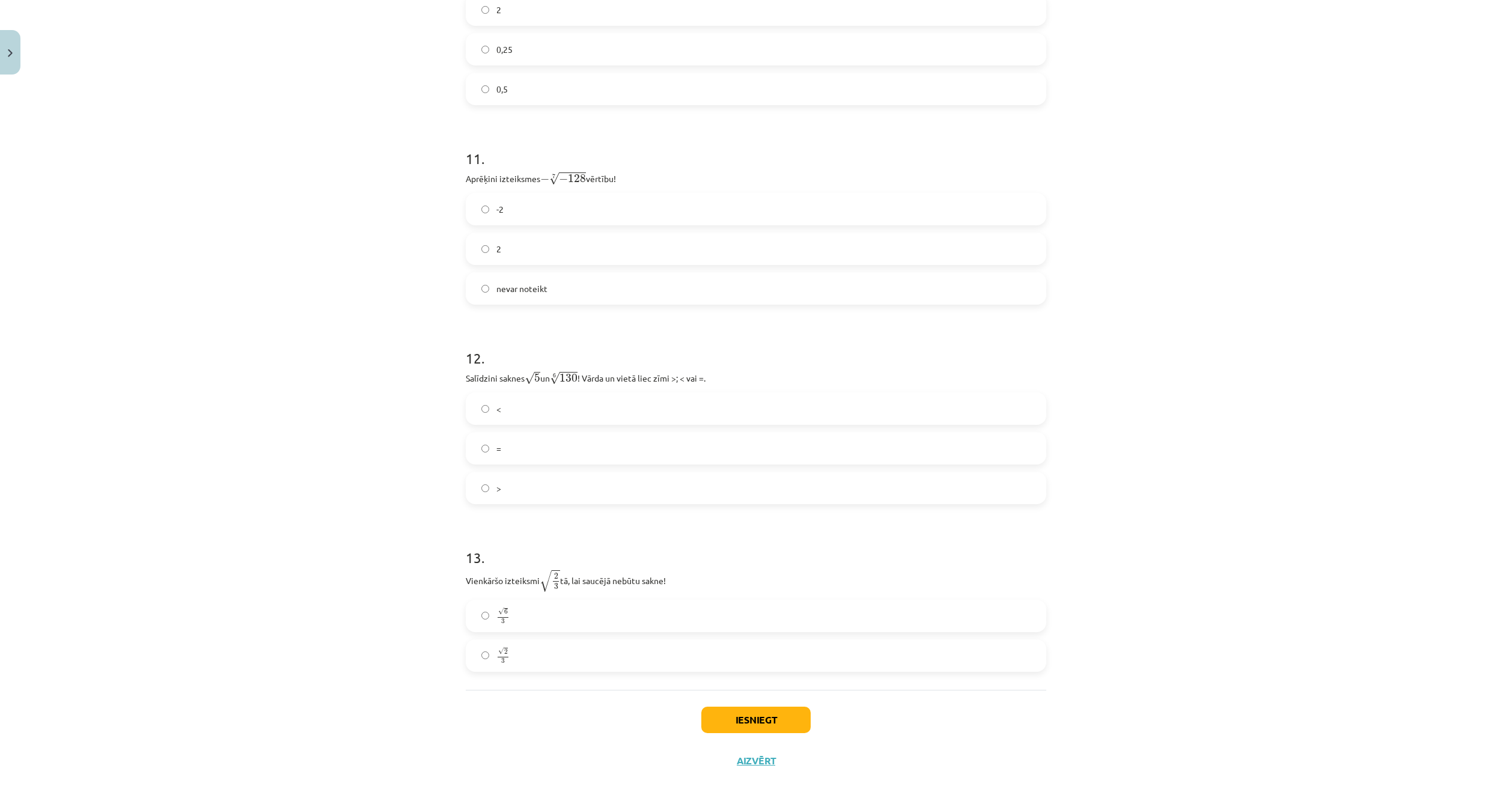
scroll to position [2333, 0]
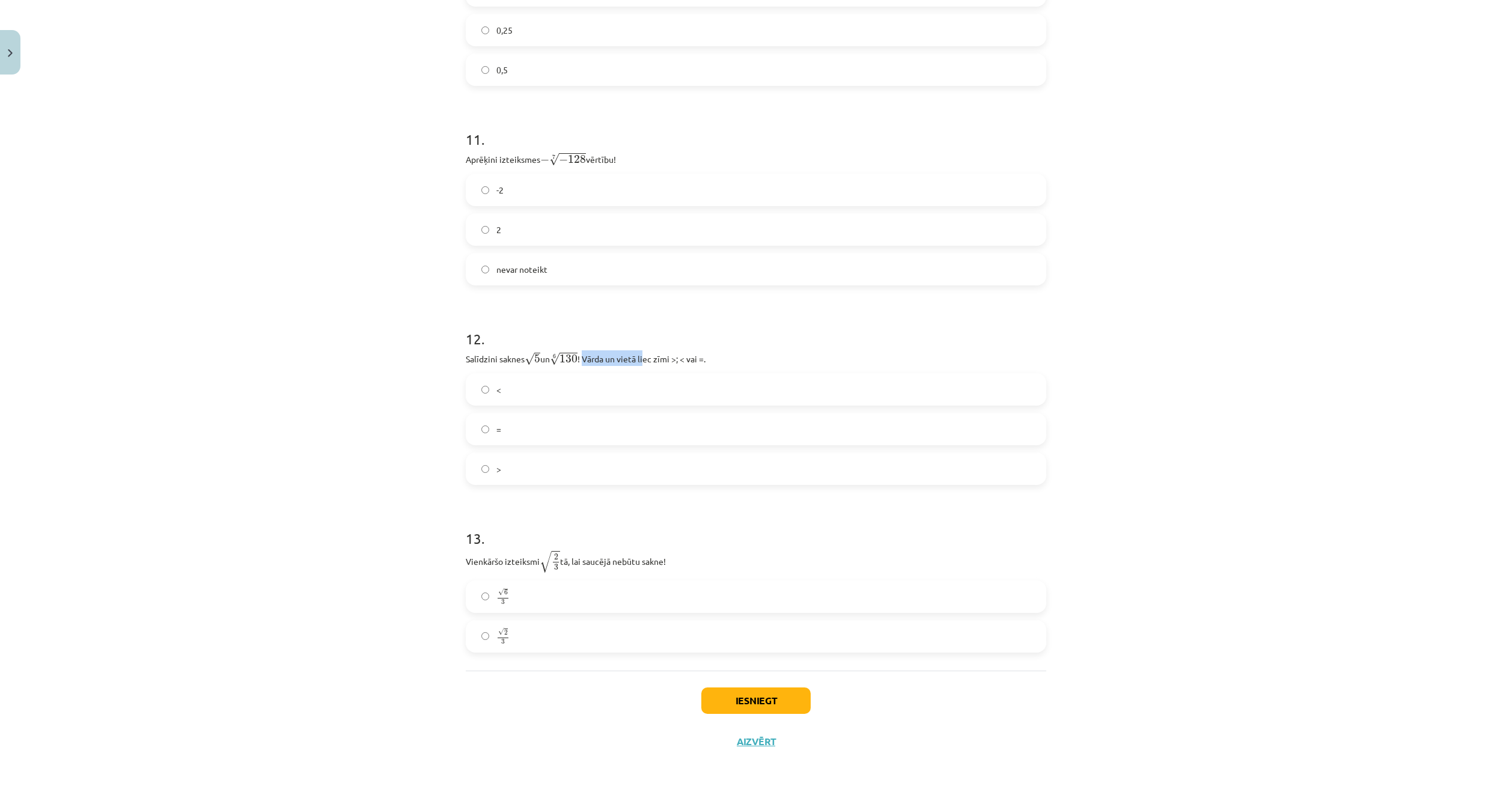
drag, startPoint x: 585, startPoint y: 360, endPoint x: 649, endPoint y: 364, distance: 64.1
click at [647, 364] on p "Salīdzini saknes √ 5 5 un 6 √ 130 130 6 ! Vārda un vietā liec zīmi >; < vai =." at bounding box center [756, 358] width 580 height 15
click at [672, 383] on label "<" at bounding box center [756, 389] width 578 height 30
click at [680, 389] on label "<" at bounding box center [756, 389] width 578 height 30
drag, startPoint x: 608, startPoint y: 360, endPoint x: 618, endPoint y: 360, distance: 10.0
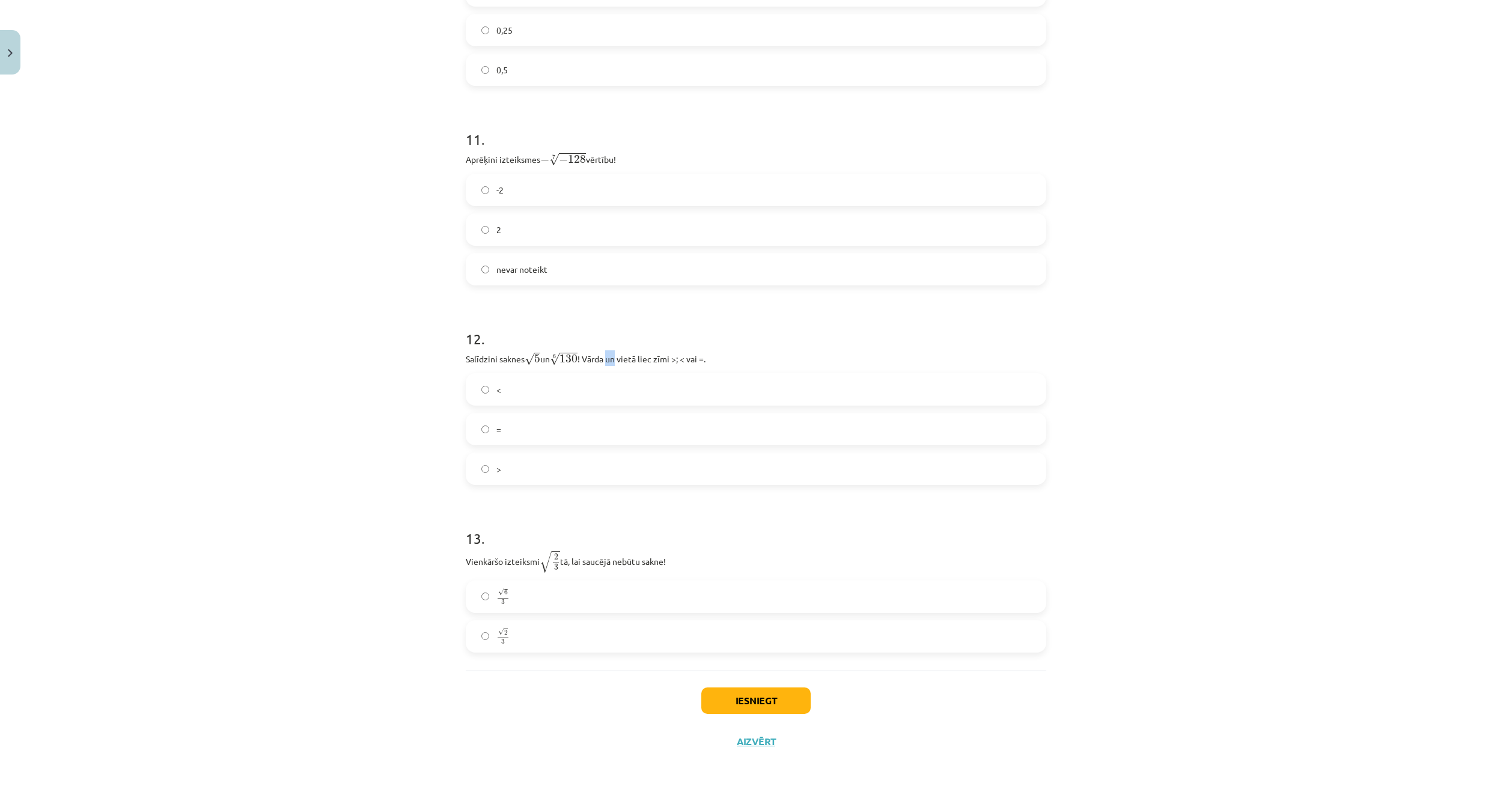
click at [618, 360] on p "Salīdzini saknes √ 5 5 un 6 √ 130 130 6 ! Vārda un vietā liec zīmi >; < vai =." at bounding box center [756, 358] width 580 height 15
click at [616, 360] on p "Salīdzini saknes √ 5 5 un 6 √ 130 130 6 ! Vārda un vietā liec zīmi >; < vai =." at bounding box center [756, 358] width 580 height 15
drag, startPoint x: 606, startPoint y: 360, endPoint x: 593, endPoint y: 363, distance: 13.3
click at [598, 363] on p "Salīdzini saknes √ 5 5 un 6 √ 130 130 6 ! Vārda un vietā liec zīmi >; < vai =." at bounding box center [756, 358] width 580 height 15
click at [601, 356] on p "Salīdzini saknes √ 5 5 un 6 √ 130 130 6 ! Vārda un vietā liec zīmi >; < vai =." at bounding box center [756, 358] width 580 height 15
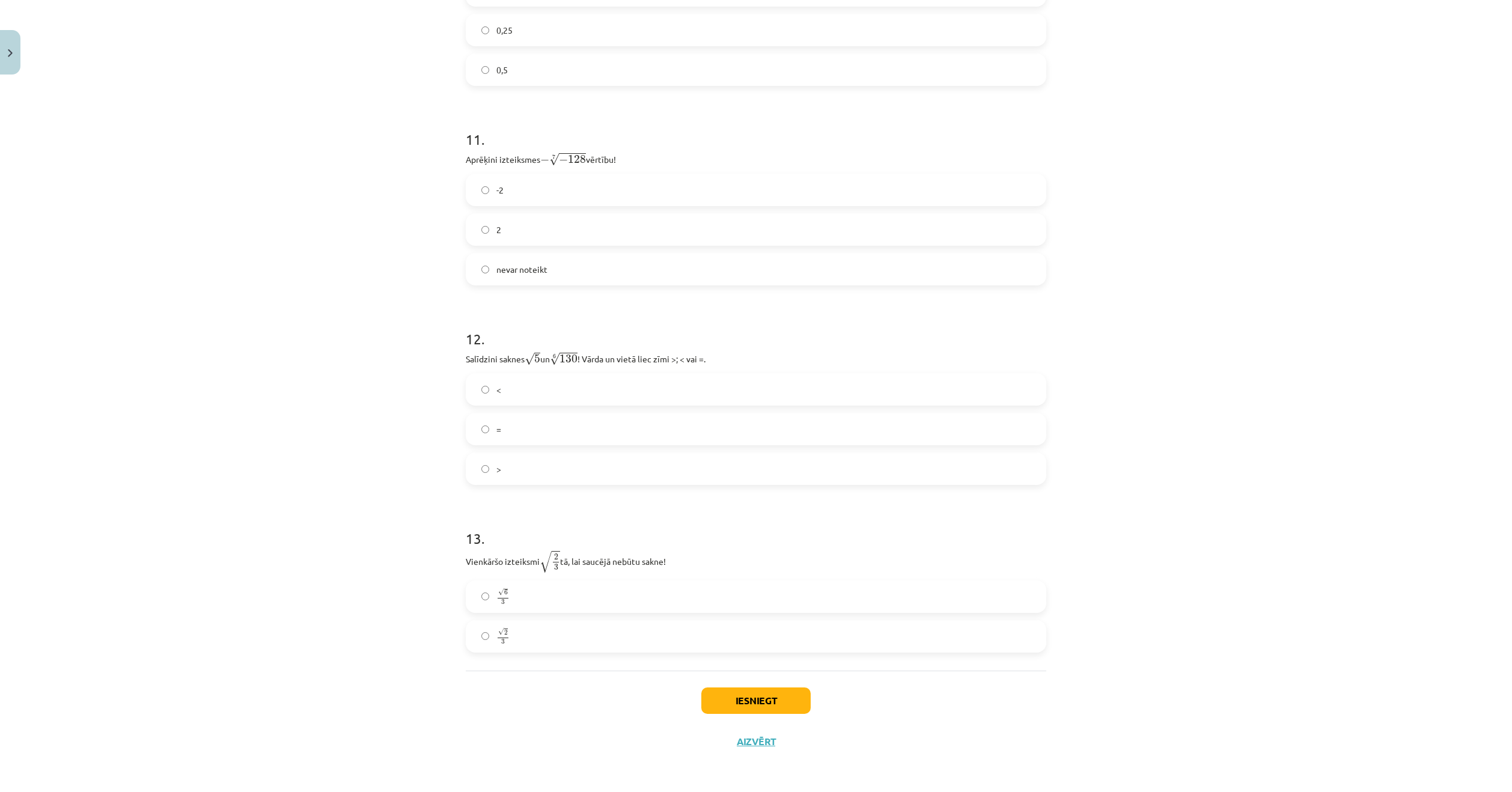
click at [613, 355] on p "Salīdzini saknes √ 5 5 un 6 √ 130 130 6 ! Vārda un vietā liec zīmi >; < vai =." at bounding box center [756, 358] width 580 height 15
click at [551, 591] on label "√ 6 3 6 3" at bounding box center [756, 596] width 578 height 30
click at [767, 706] on button "Iesniegt" at bounding box center [756, 700] width 110 height 27
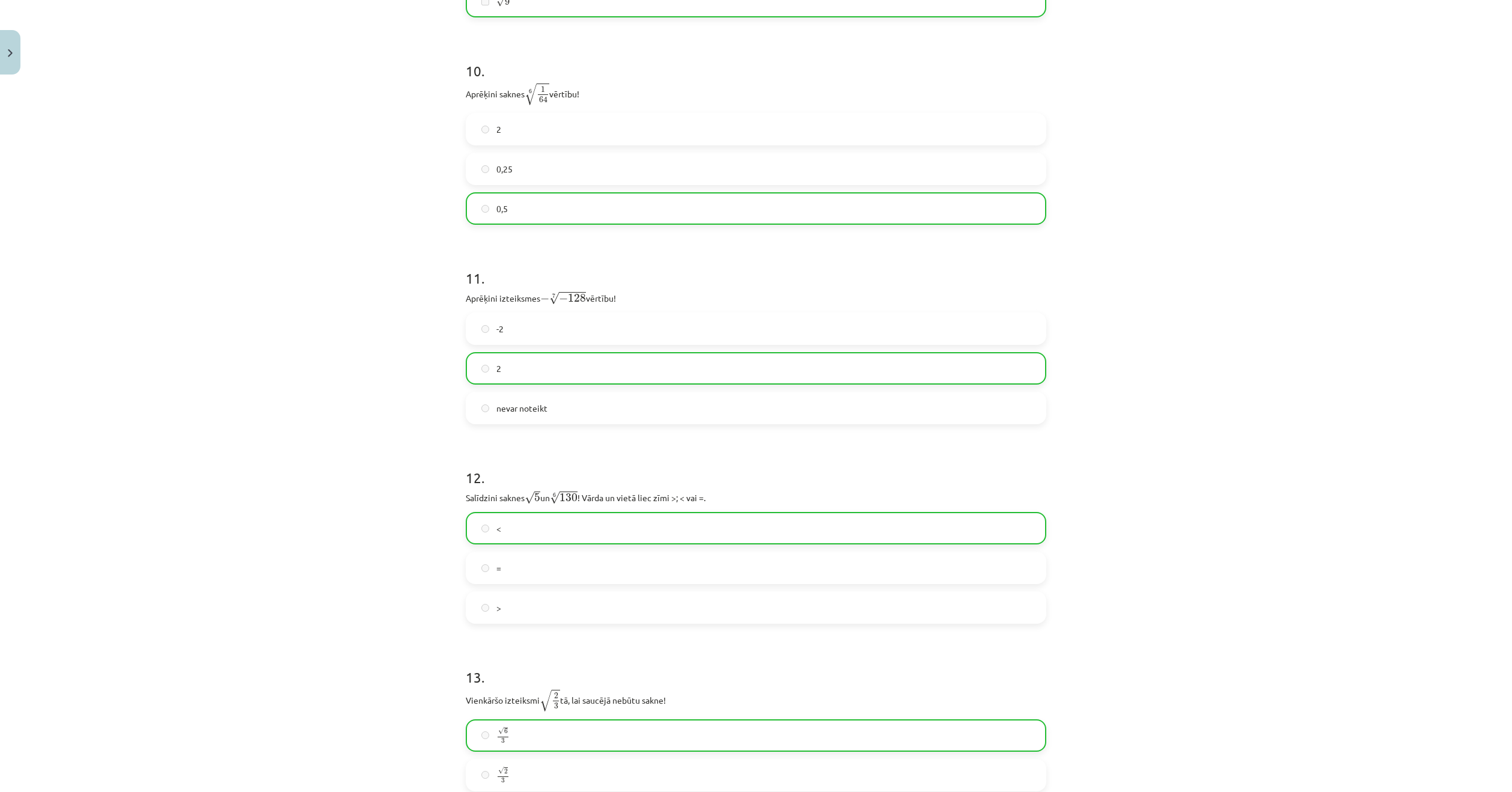
scroll to position [2372, 0]
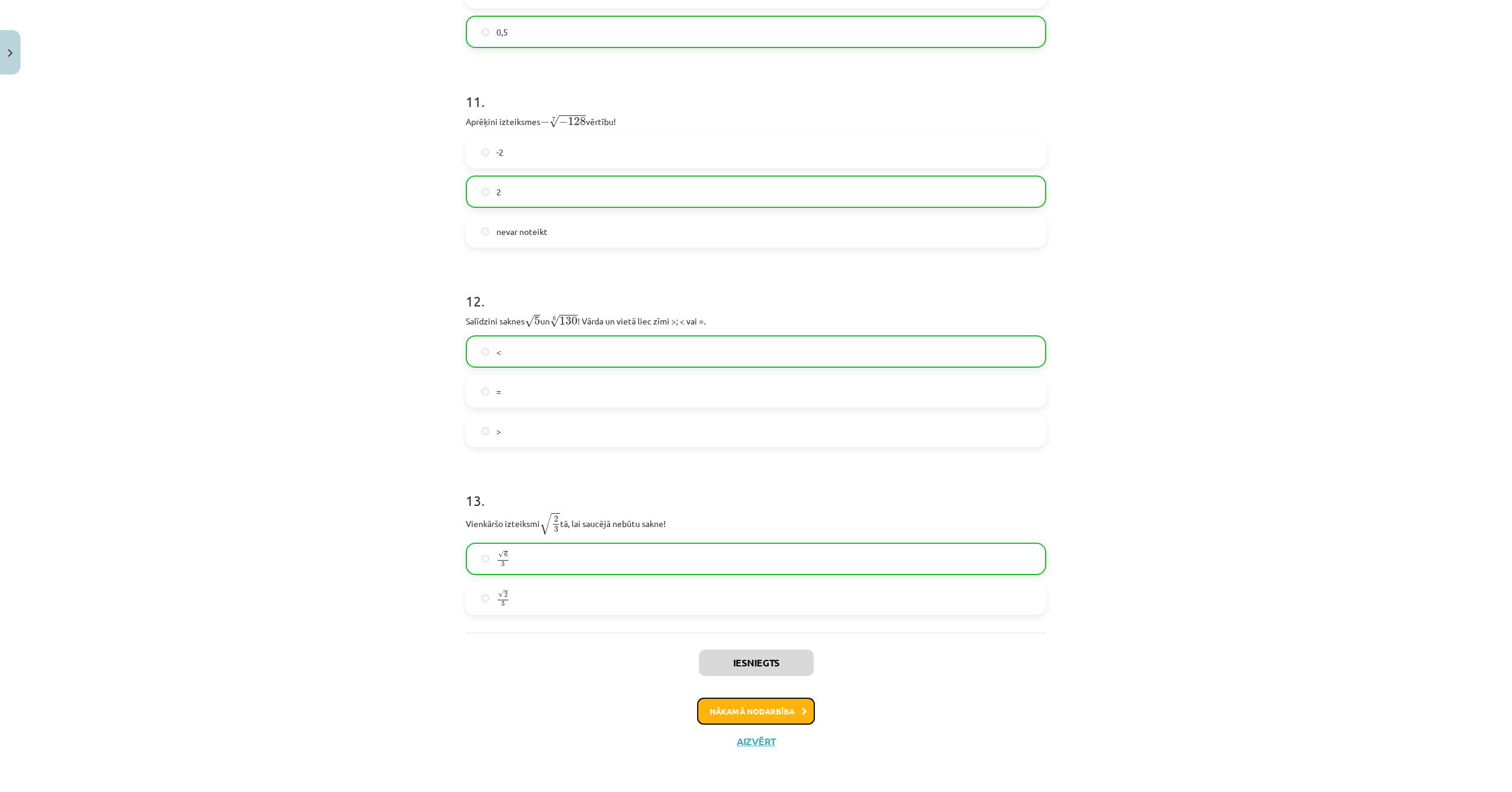
click at [776, 708] on button "Nākamā nodarbība" at bounding box center [756, 711] width 118 height 28
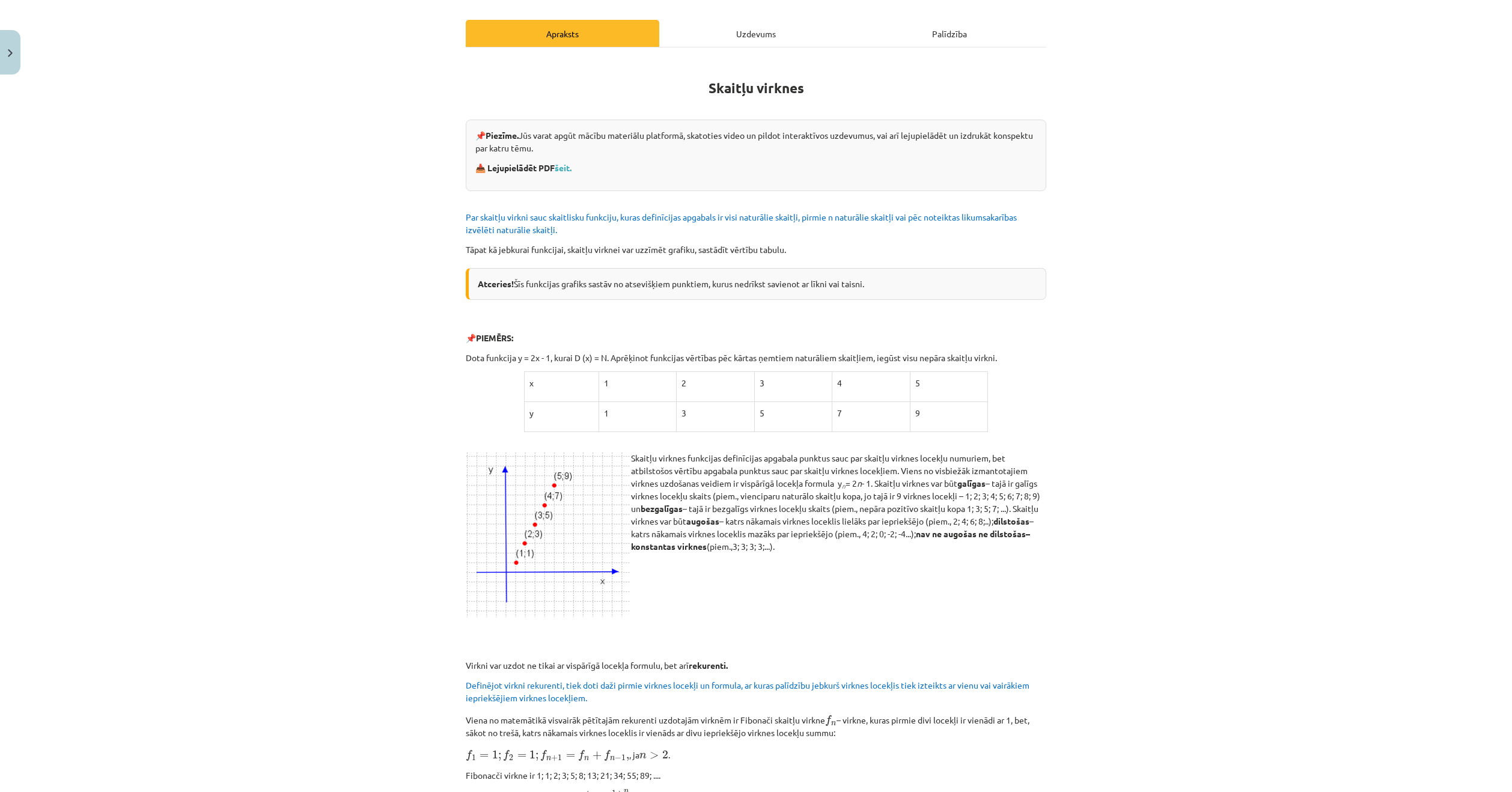
scroll to position [0, 0]
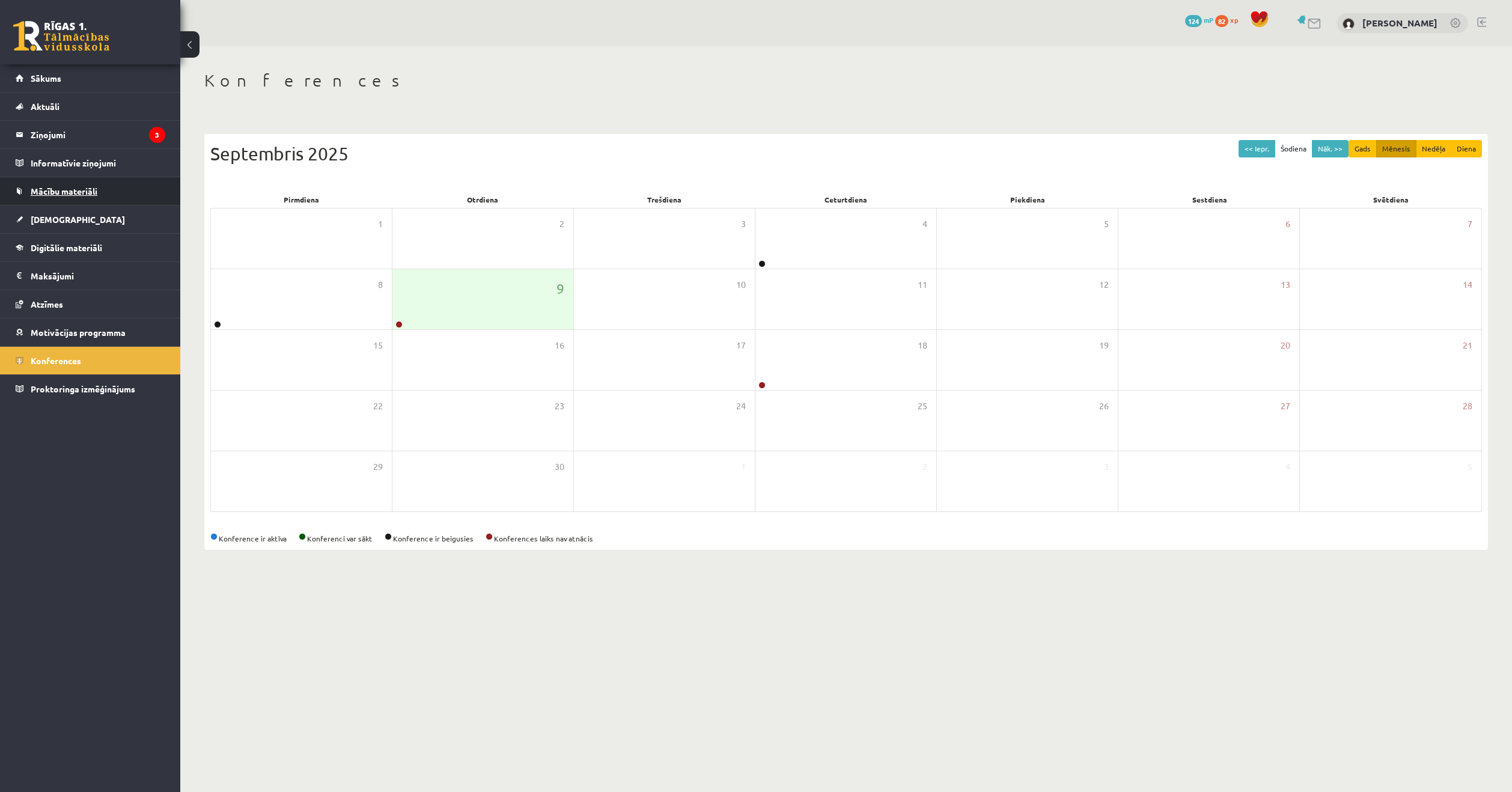
click at [68, 191] on span "Mācību materiāli" at bounding box center [64, 191] width 67 height 11
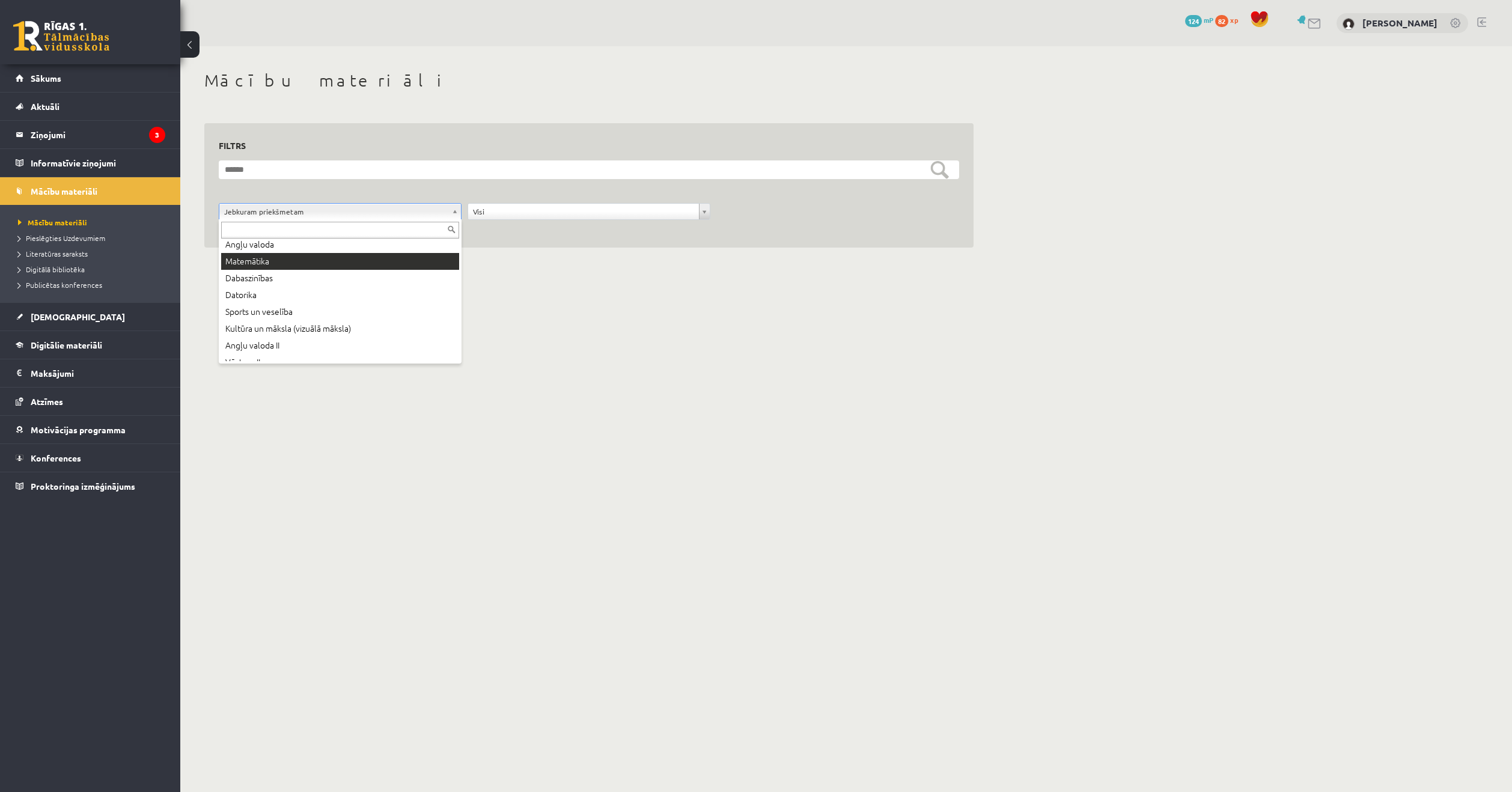
scroll to position [60, 0]
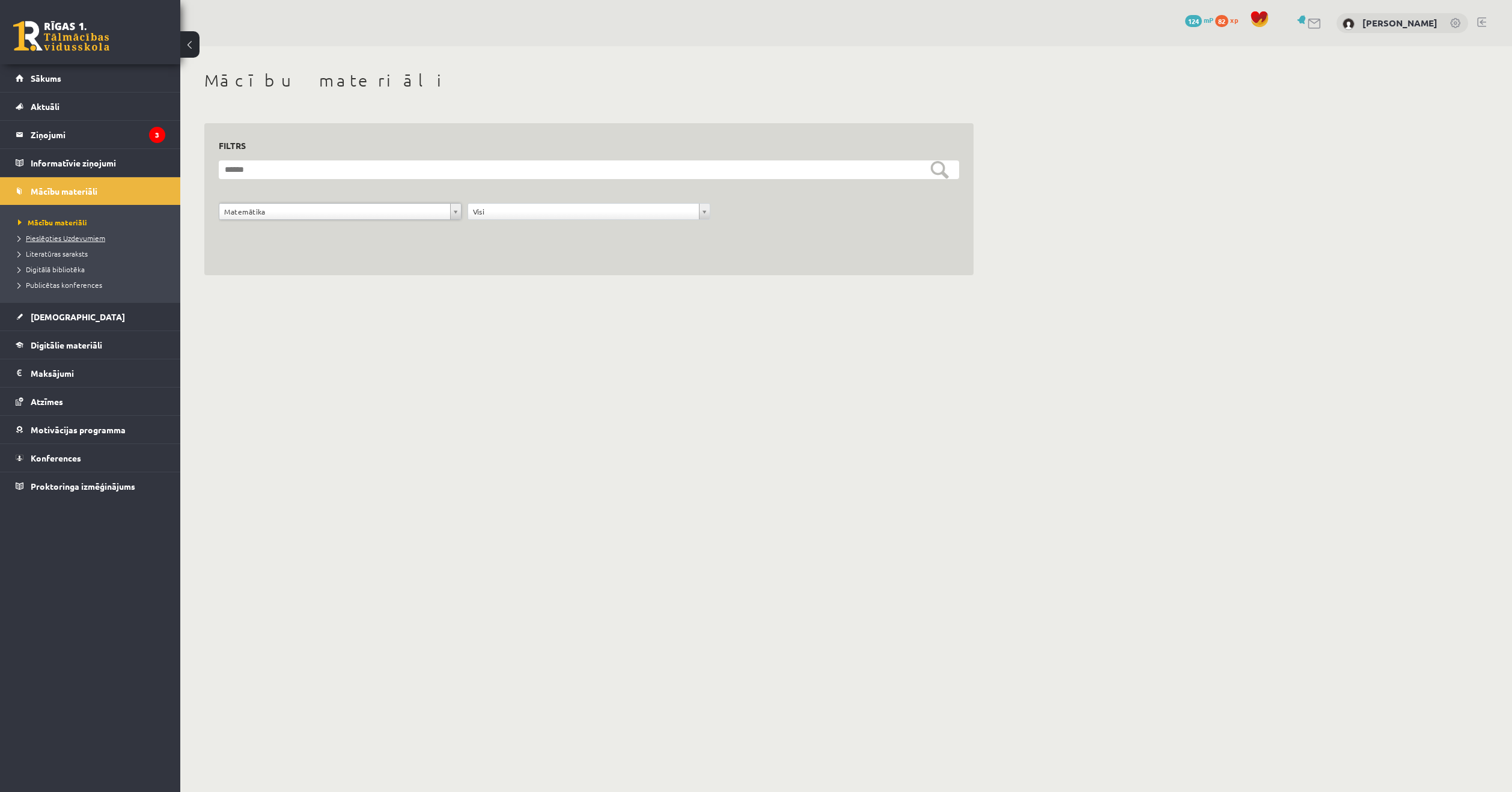
click at [54, 237] on span "Pieslēgties Uzdevumiem" at bounding box center [61, 238] width 87 height 10
click at [73, 255] on span "Literatūras saraksts" at bounding box center [53, 254] width 70 height 10
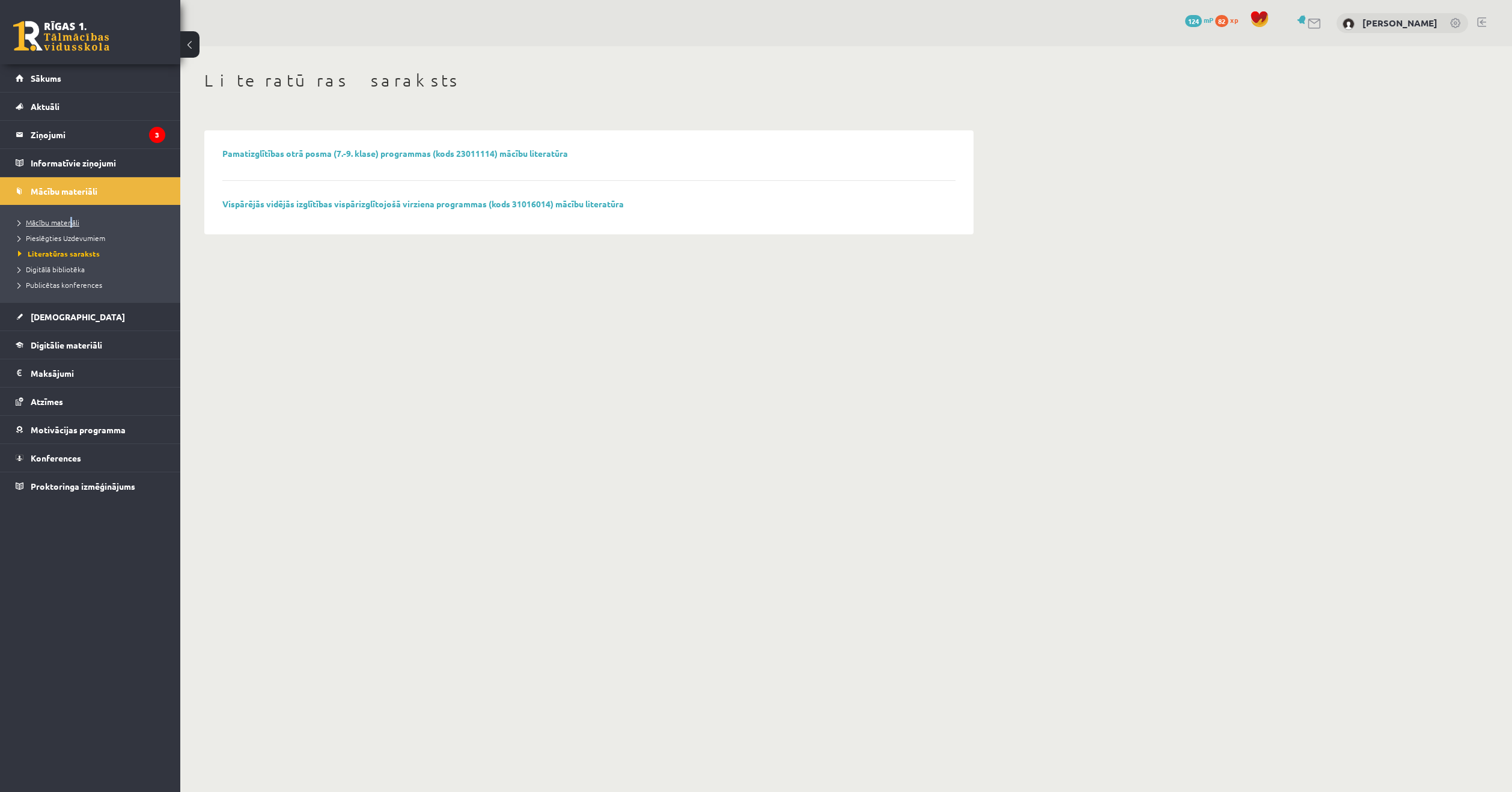
click at [69, 217] on li "Mācību materiāli" at bounding box center [93, 222] width 151 height 15
click at [68, 217] on link "Mācību materiāli" at bounding box center [93, 222] width 151 height 11
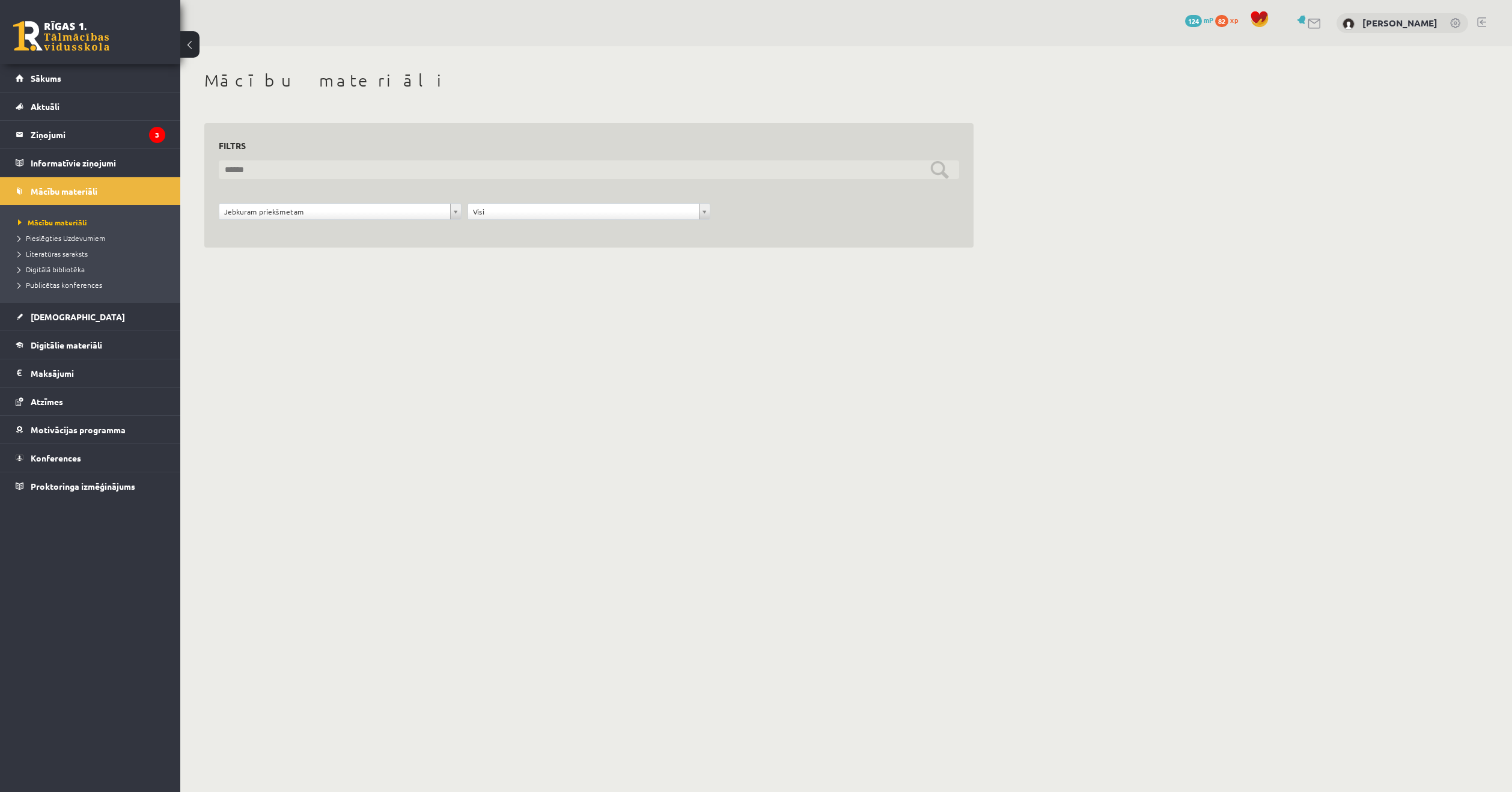
click at [291, 167] on input "text" at bounding box center [588, 170] width 740 height 19
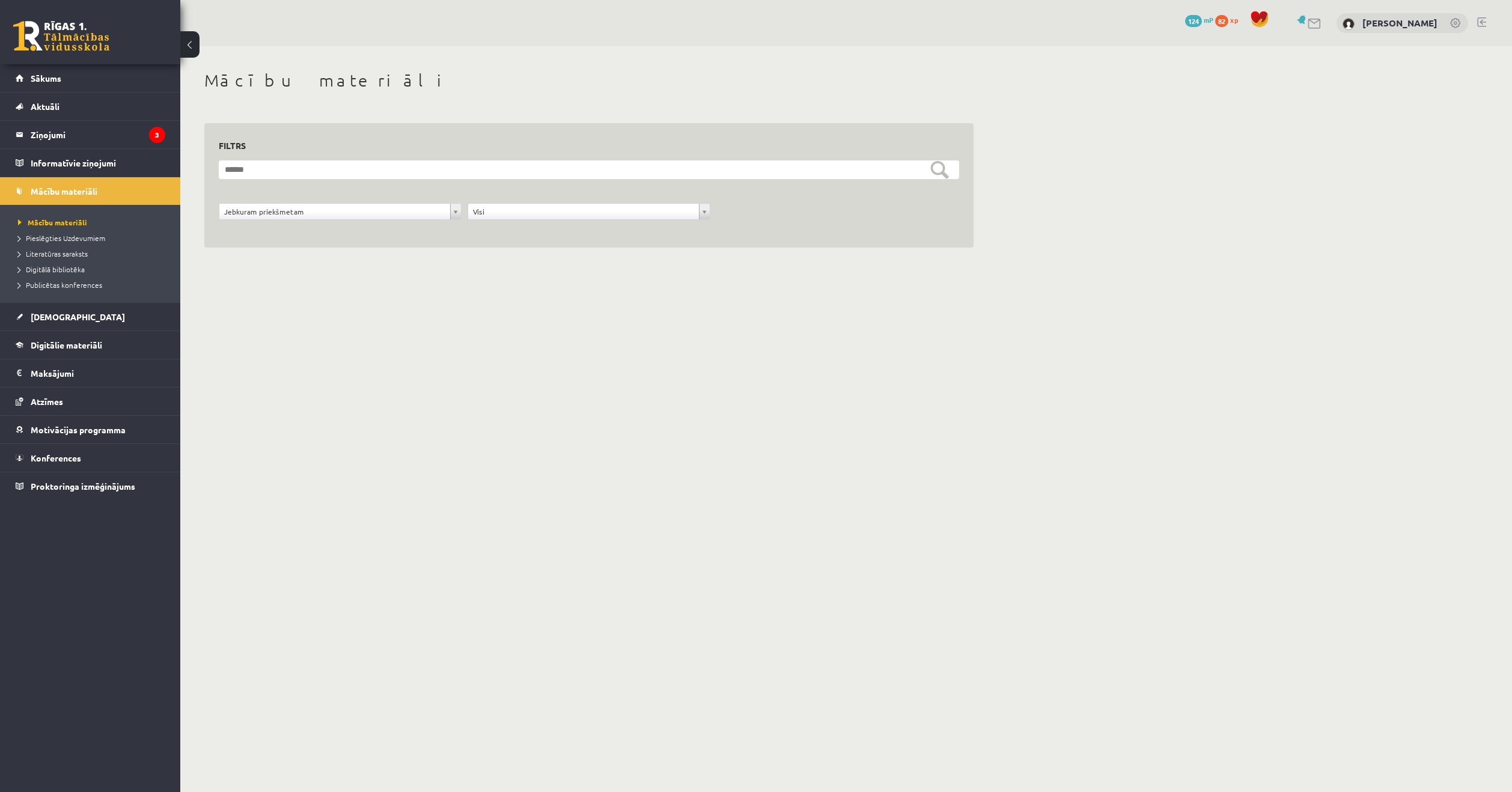
click at [320, 248] on div "**********" at bounding box center [589, 186] width 769 height 125
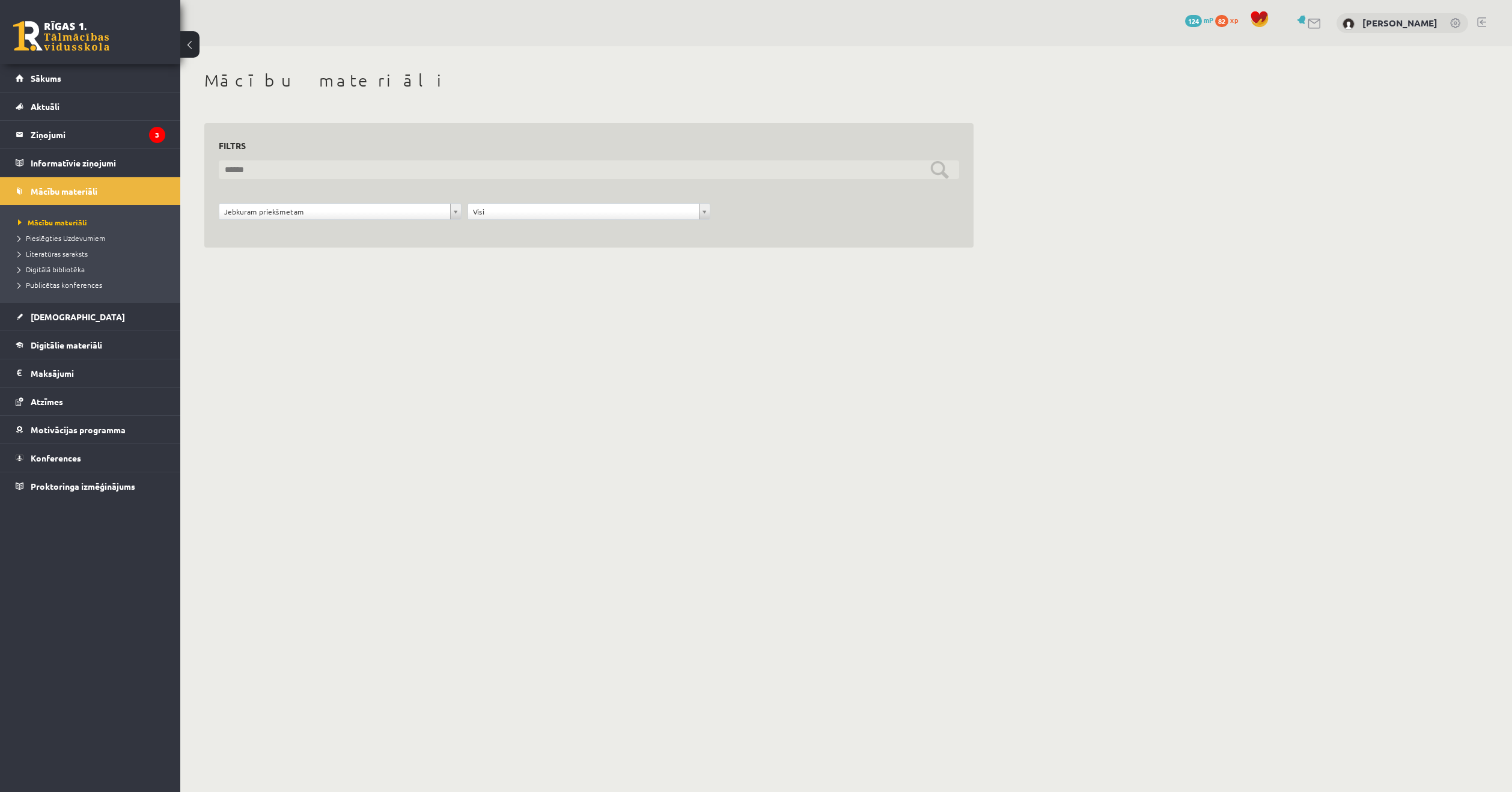
click at [946, 170] on input "text" at bounding box center [588, 170] width 740 height 19
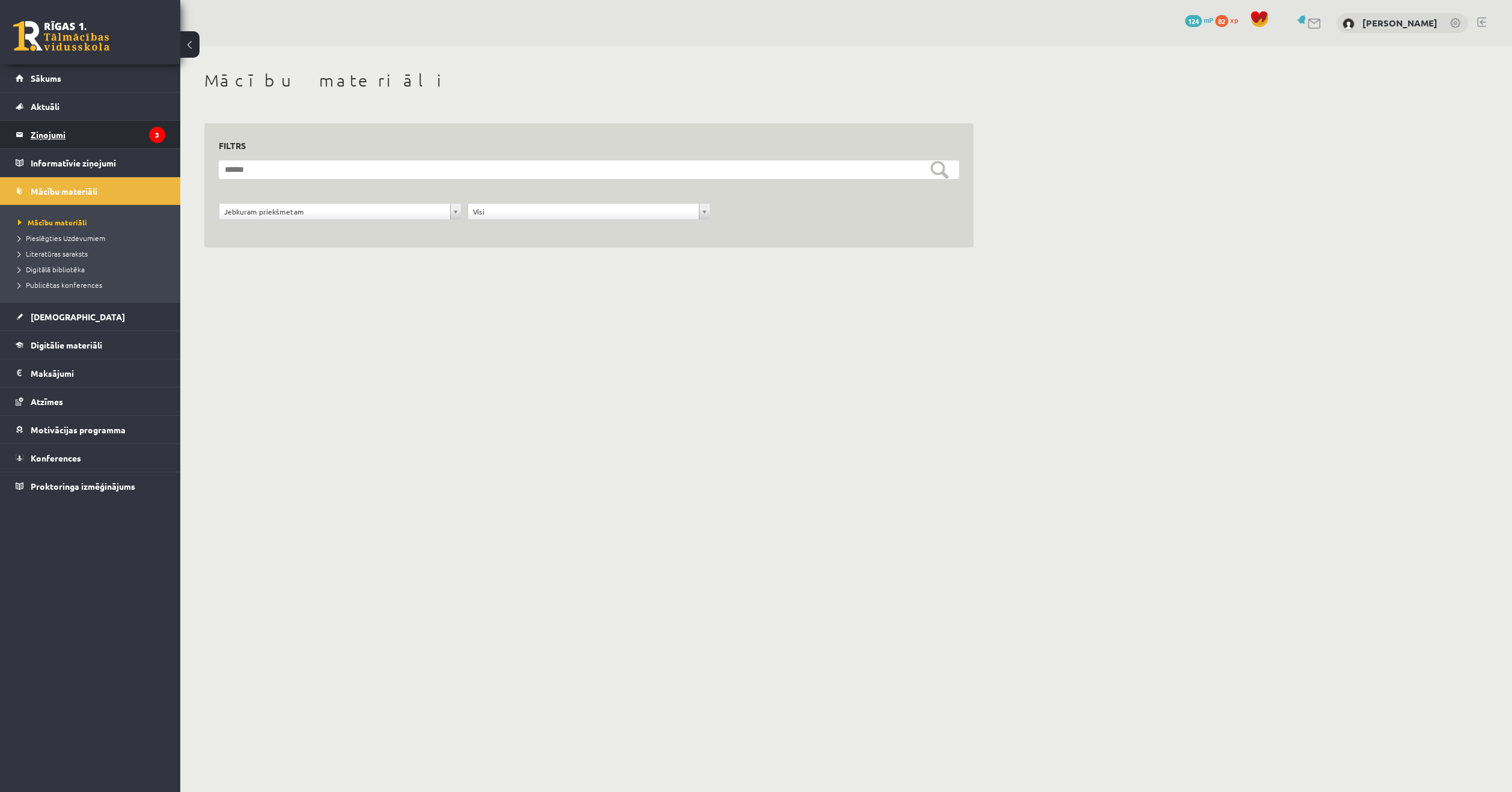
click at [96, 137] on legend "Ziņojumi 3" at bounding box center [97, 134] width 134 height 28
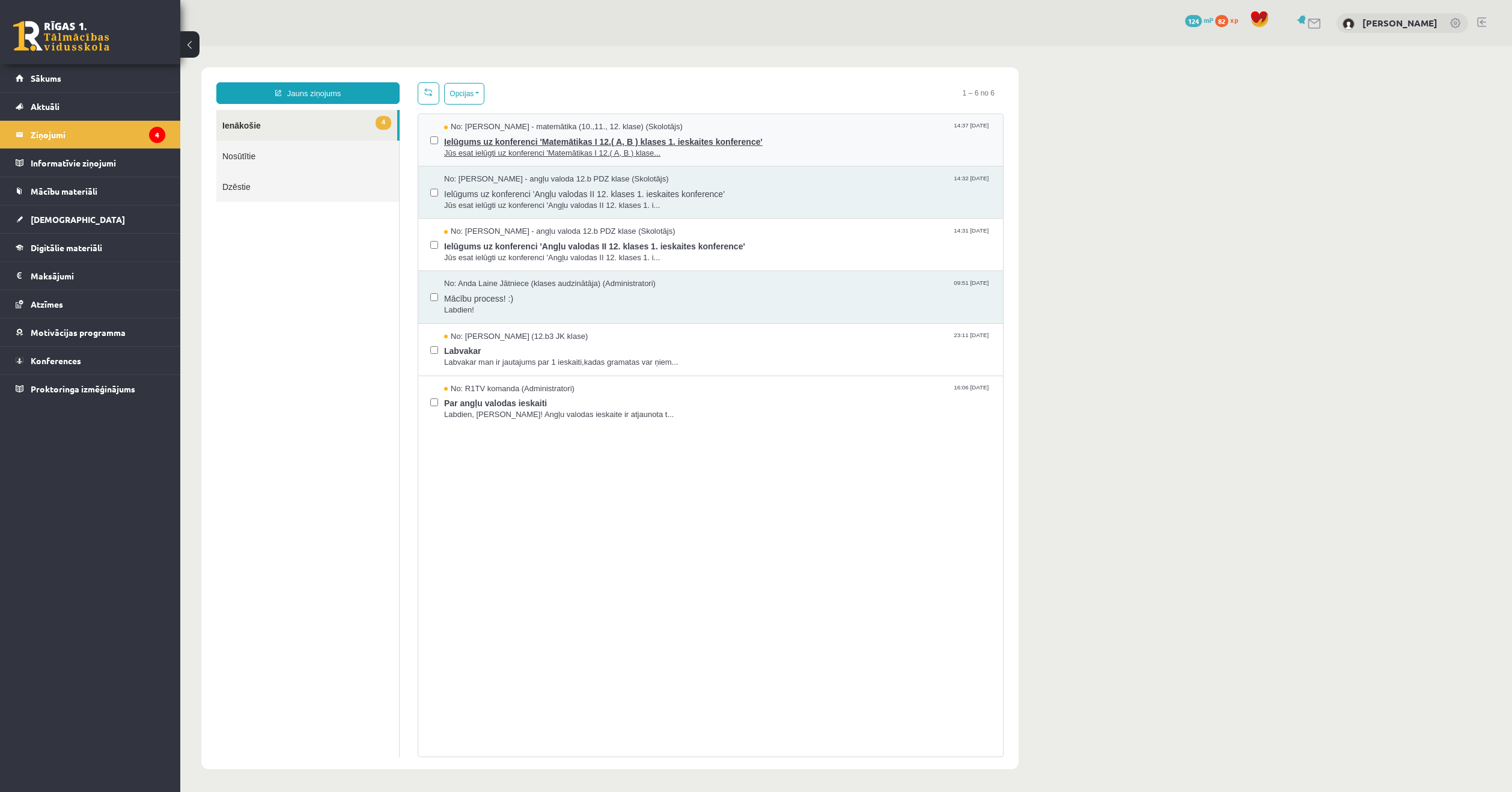
click at [487, 146] on span "Ielūgums uz konferenci 'Matemātikas I 12.( A, B ) klases 1. ieskaites konferenc…" at bounding box center [717, 140] width 547 height 15
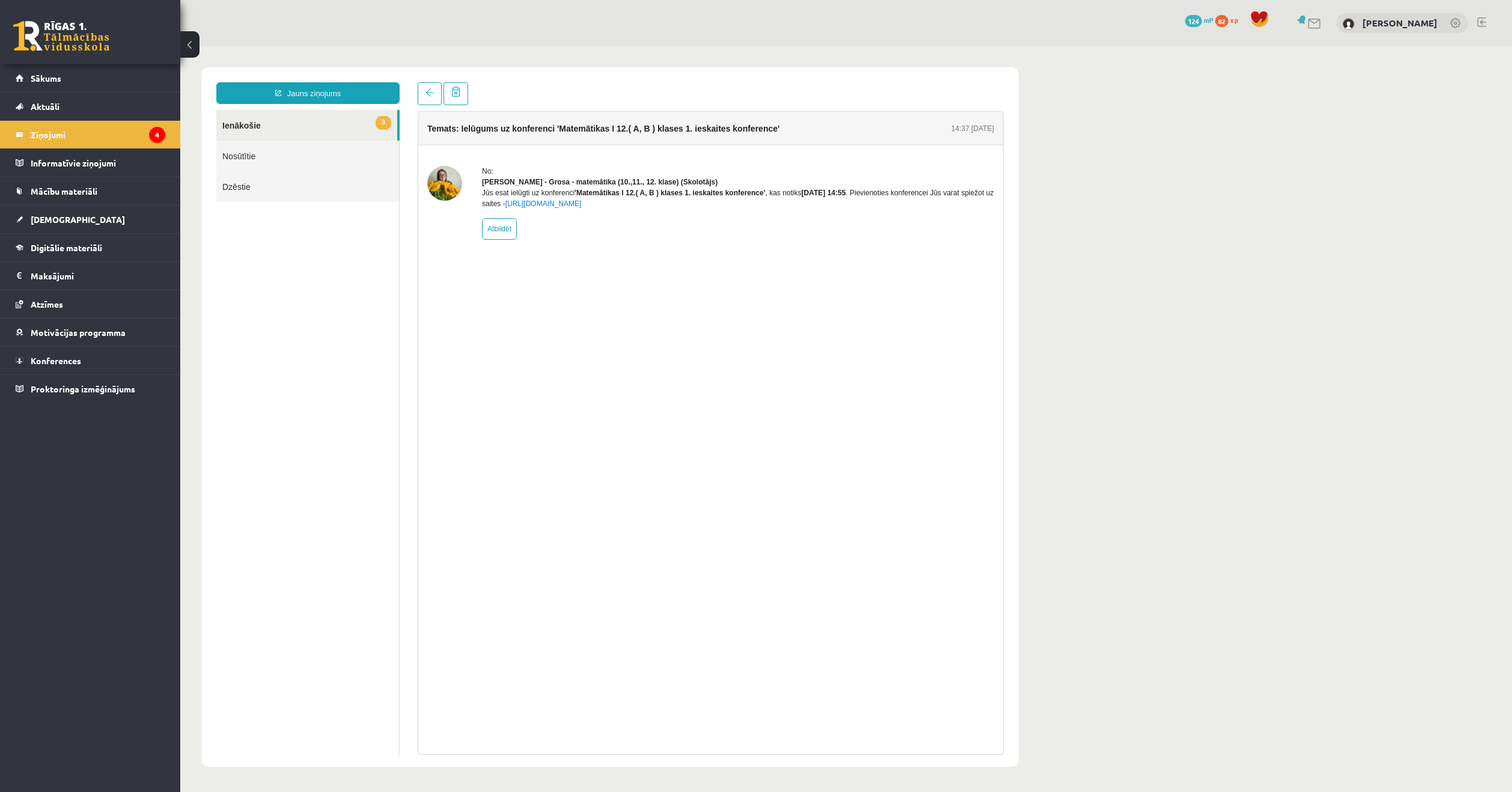
click at [580, 209] on div "Jūs esat ielūgti uz konferenci 'Matemātikas I 12.( A, B ) klases 1. ieskaites k…" at bounding box center [738, 198] width 512 height 22
click at [582, 208] on link "https://eskola.r1tv.lv/conferences/4798/join" at bounding box center [543, 204] width 76 height 9
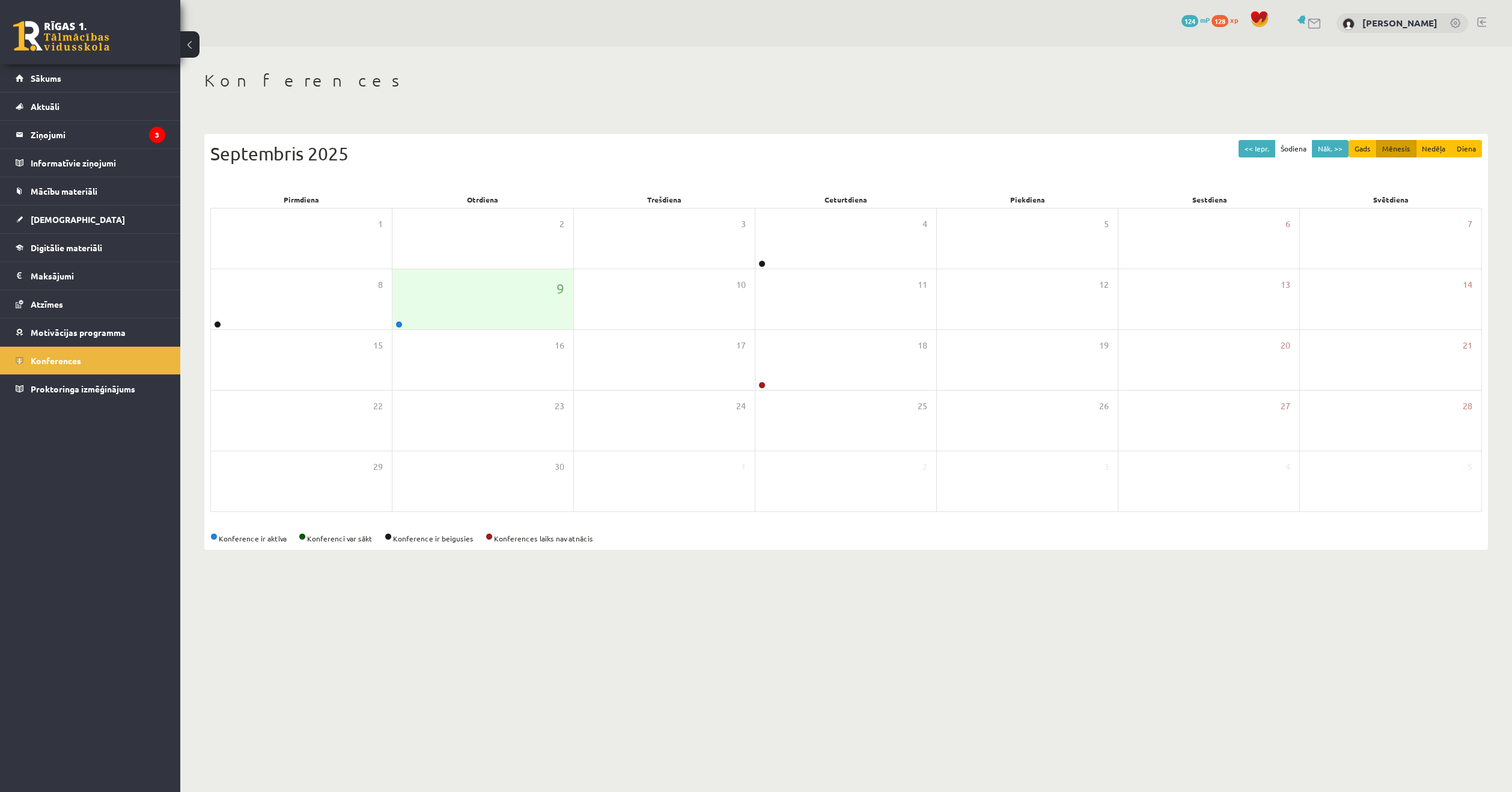
click at [930, 666] on body "0 Dāvanas 124 mP 128 xp [PERSON_NAME] Sākums Aktuāli Kā mācīties eSKOLĀ Kontakt…" at bounding box center [756, 396] width 1512 height 792
click at [401, 324] on link at bounding box center [399, 324] width 7 height 7
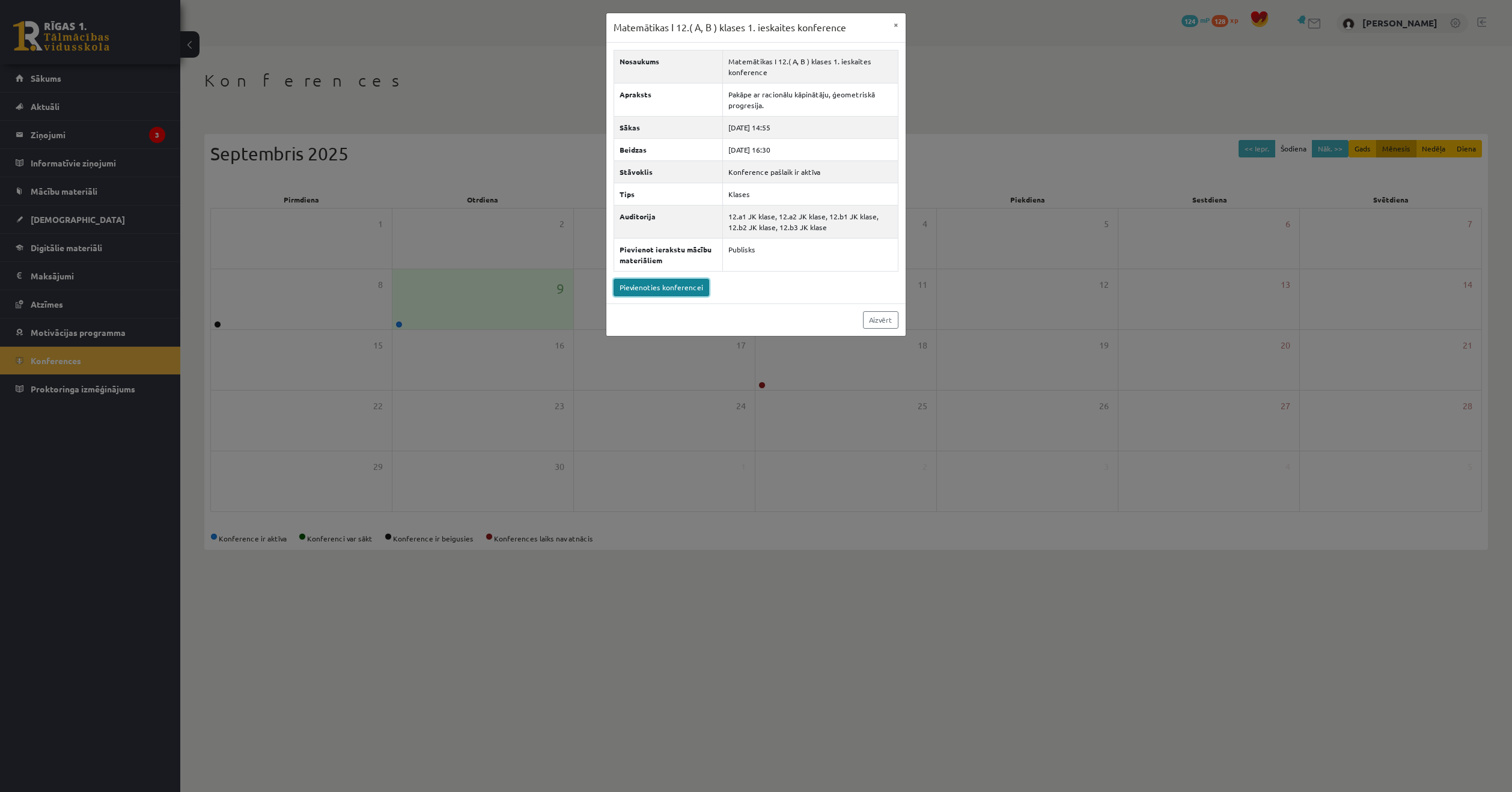
click at [692, 289] on link "Pievienoties konferencei" at bounding box center [661, 287] width 95 height 17
